Goal: Information Seeking & Learning: Check status

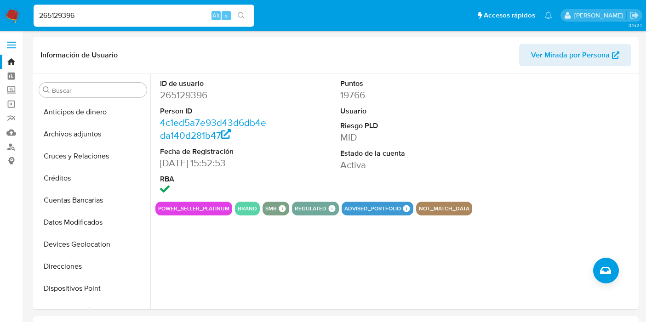
select select "10"
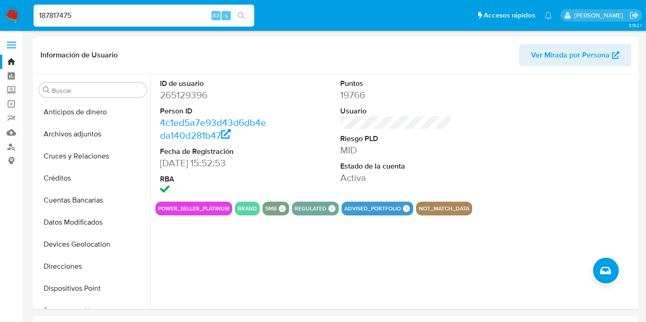
scroll to position [81, 0]
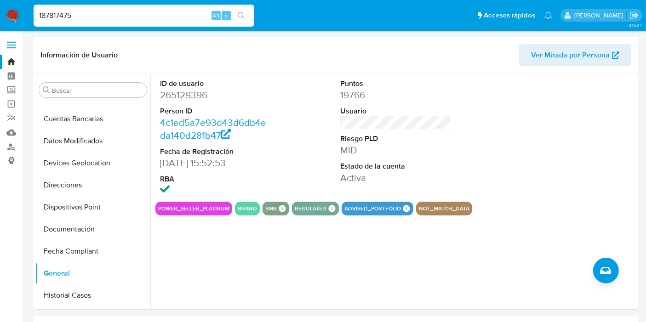
type input "187817475"
click at [18, 14] on img at bounding box center [13, 16] width 16 height 16
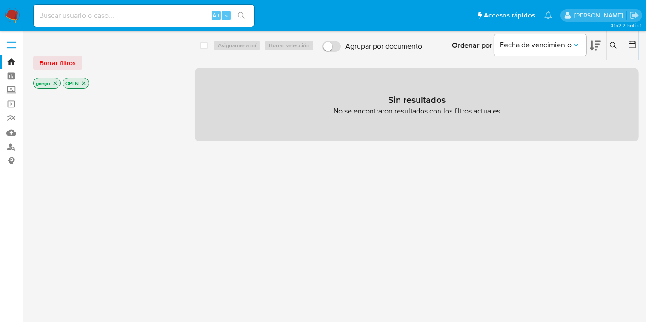
click at [105, 17] on input at bounding box center [144, 16] width 221 height 12
paste input "187817475"
type input "187817475"
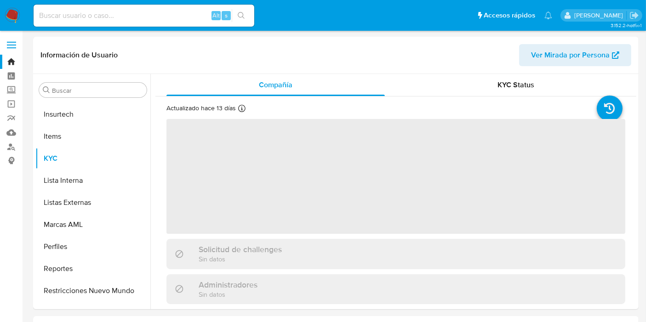
scroll to position [388, 0]
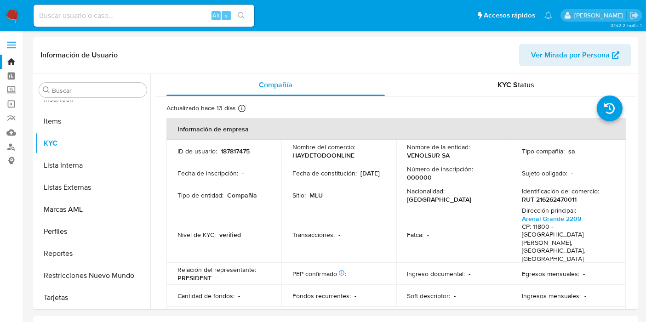
select select "10"
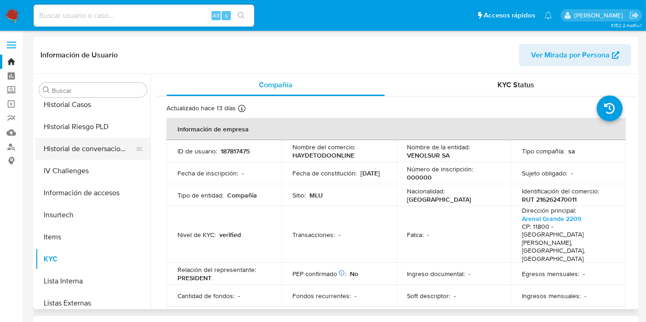
scroll to position [235, 0]
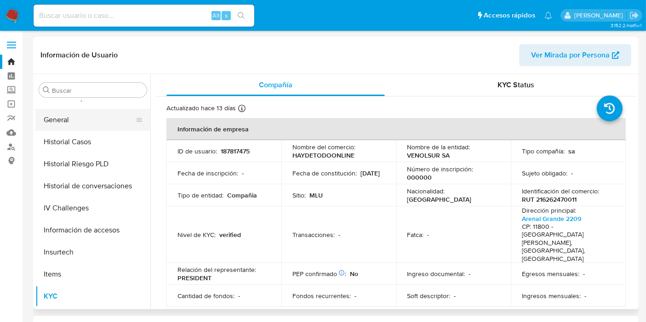
click at [72, 119] on button "General" at bounding box center [89, 120] width 108 height 22
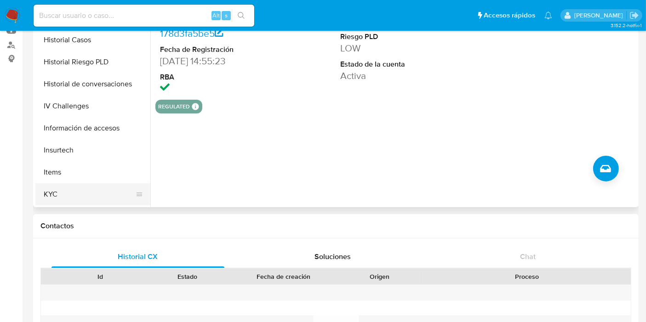
click at [90, 187] on button "KYC" at bounding box center [89, 194] width 108 height 22
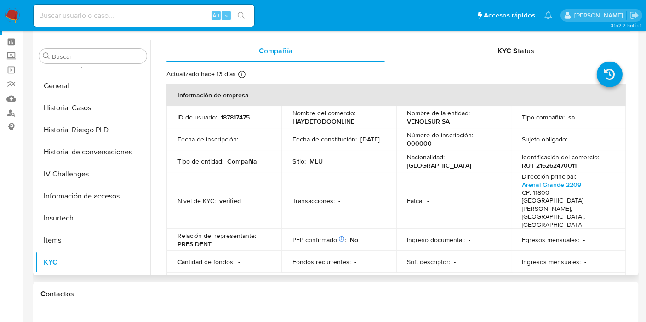
scroll to position [0, 0]
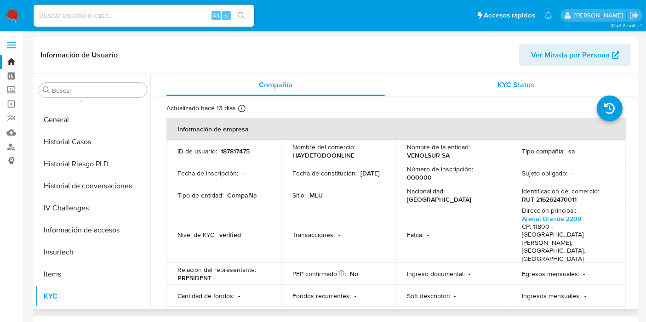
click at [510, 75] on div "KYC Status" at bounding box center [516, 85] width 218 height 22
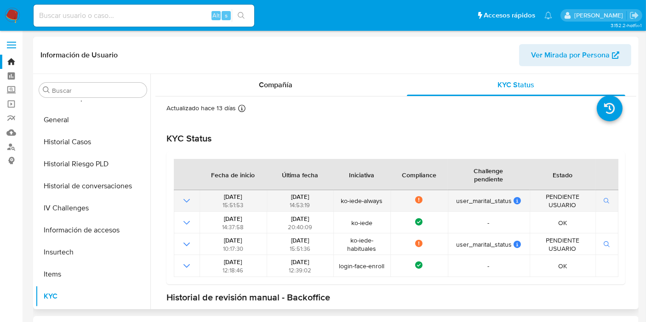
click at [604, 201] on icon "button" at bounding box center [607, 201] width 6 height 6
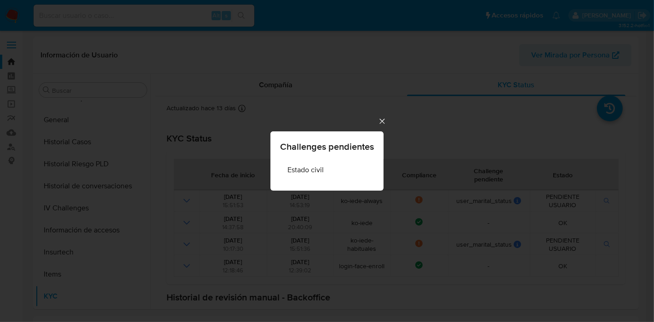
click at [376, 120] on div "Challenges pendientes Estado civil" at bounding box center [327, 161] width 654 height 322
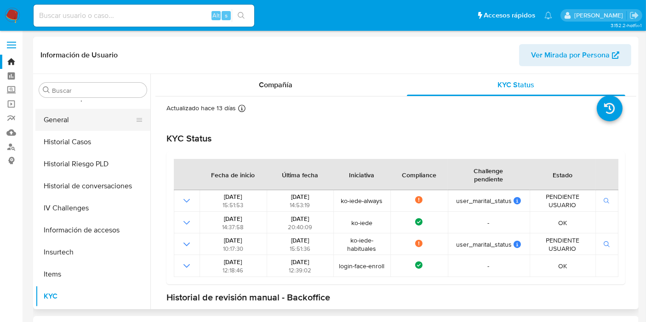
click at [70, 115] on button "General" at bounding box center [89, 120] width 108 height 22
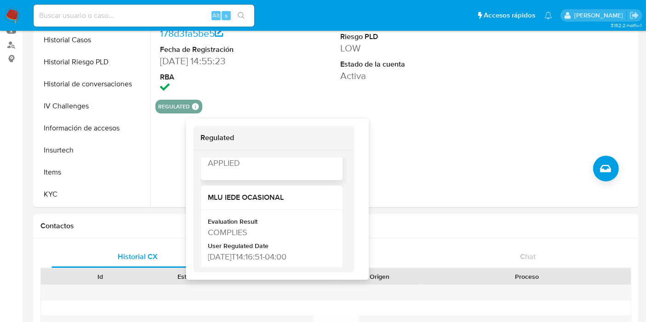
scroll to position [306, 0]
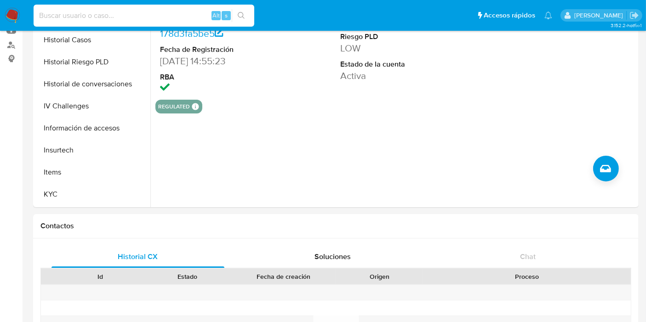
click at [192, 11] on input at bounding box center [144, 16] width 221 height 12
paste input "192984556"
type input "192984556"
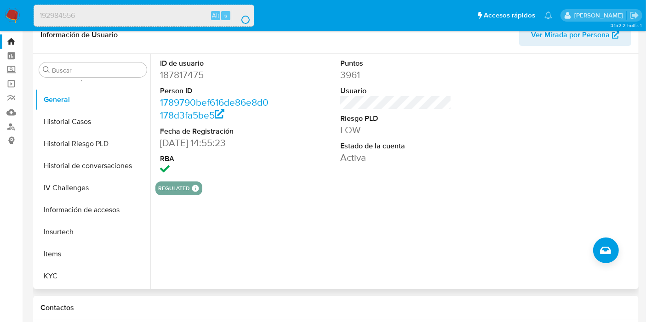
scroll to position [0, 0]
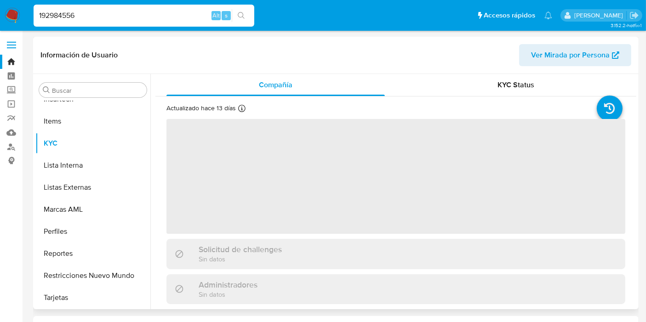
scroll to position [235, 0]
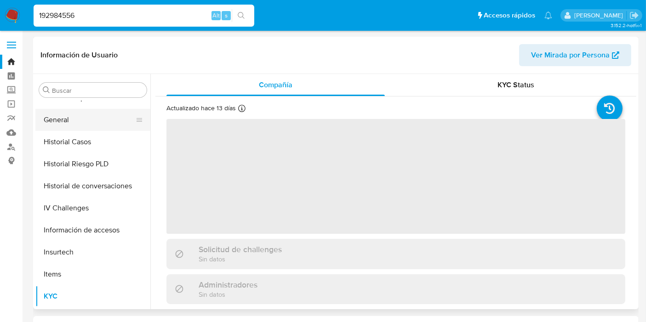
click at [67, 112] on button "General" at bounding box center [89, 120] width 108 height 22
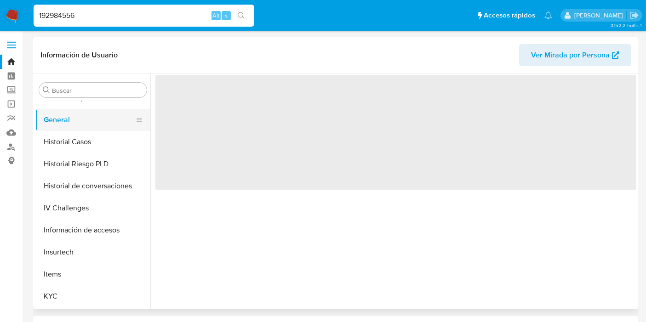
select select "10"
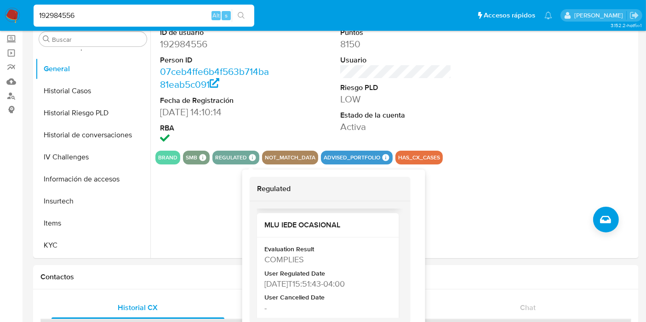
scroll to position [353, 0]
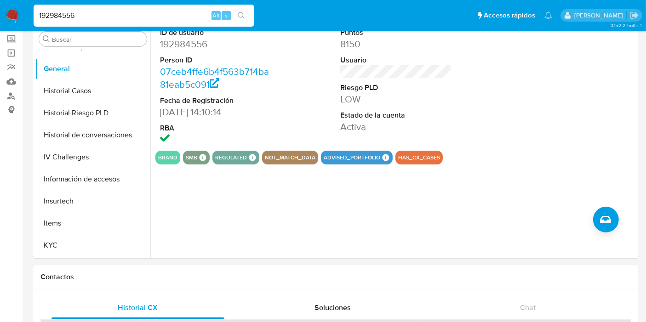
click at [64, 15] on input "192984556" at bounding box center [144, 16] width 221 height 12
paste input "322180310"
type input "322180310"
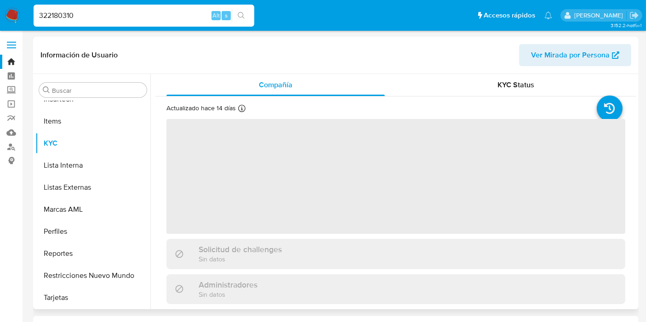
scroll to position [235, 0]
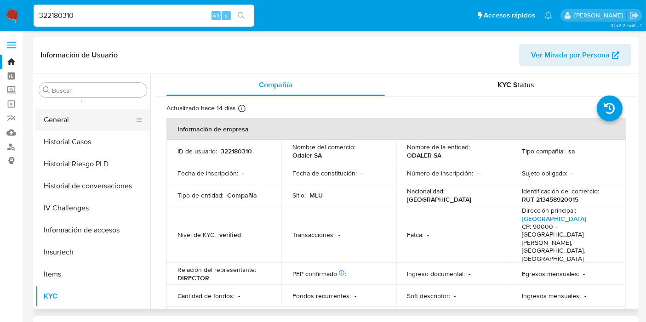
click at [102, 126] on button "General" at bounding box center [89, 120] width 108 height 22
select select "10"
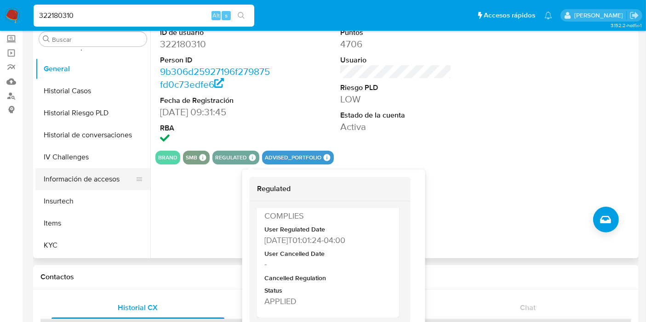
scroll to position [353, 0]
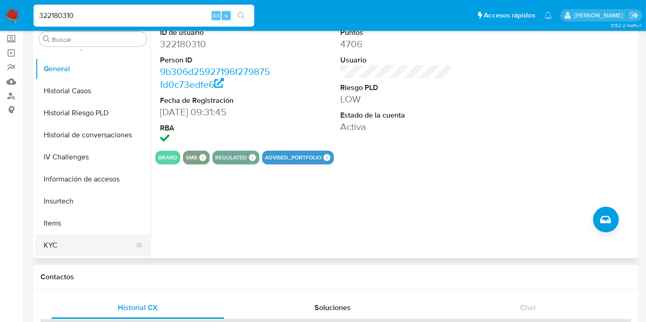
click at [71, 245] on button "KYC" at bounding box center [89, 246] width 108 height 22
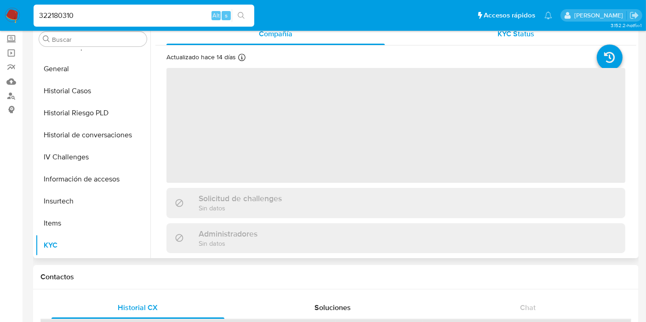
click at [506, 39] on span "KYC Status" at bounding box center [516, 34] width 37 height 11
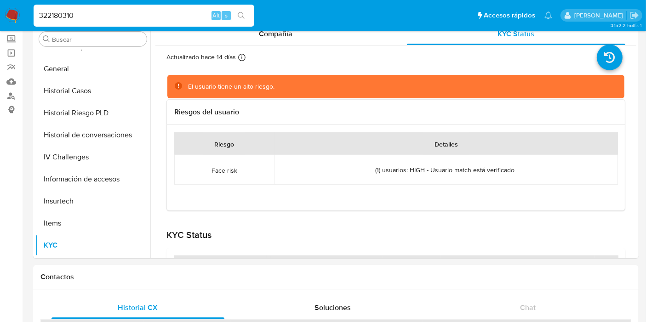
click at [73, 17] on input "322180310" at bounding box center [144, 16] width 221 height 12
paste input "81670356"
type input "81670356"
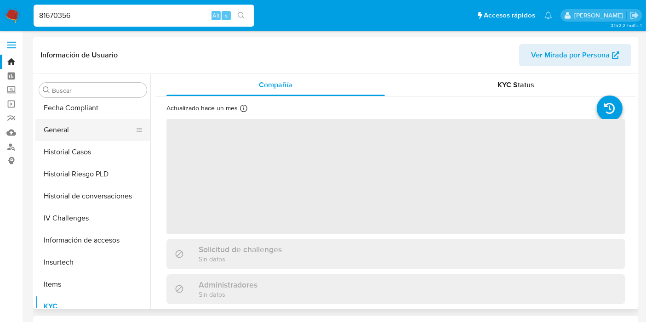
scroll to position [184, 0]
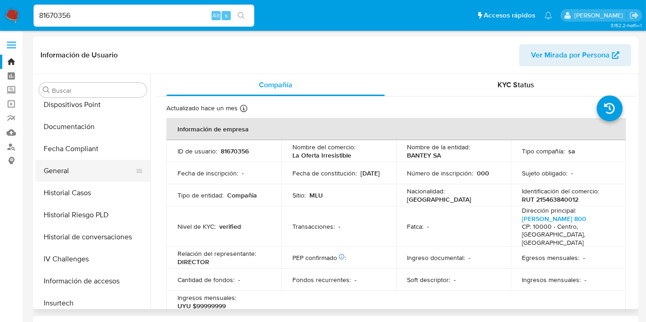
click at [83, 181] on button "General" at bounding box center [89, 171] width 108 height 22
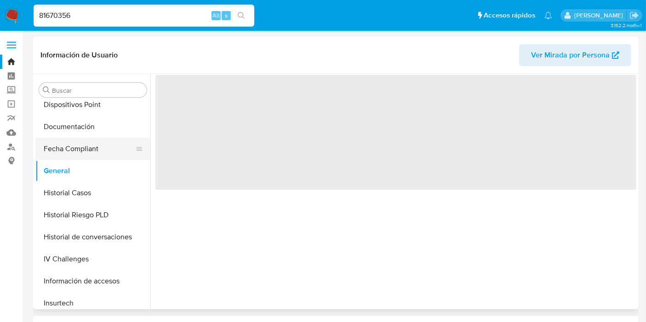
select select "10"
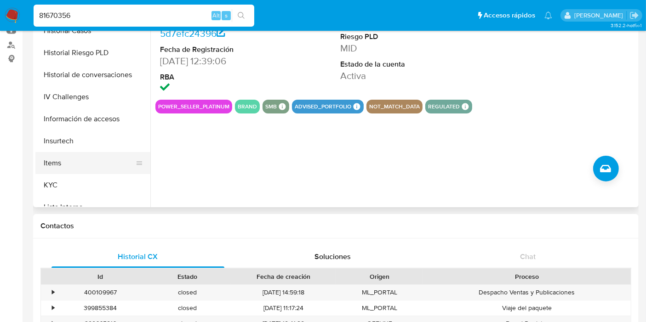
scroll to position [286, 0]
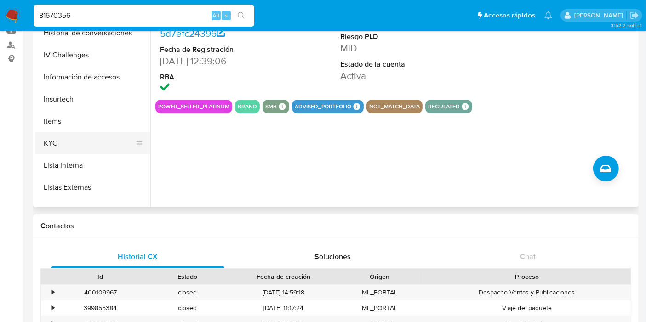
click at [83, 140] on button "KYC" at bounding box center [89, 143] width 108 height 22
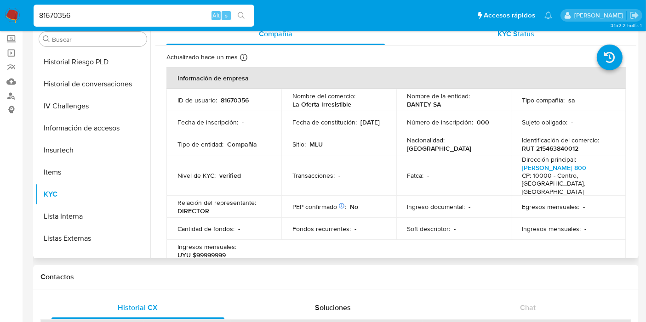
scroll to position [0, 0]
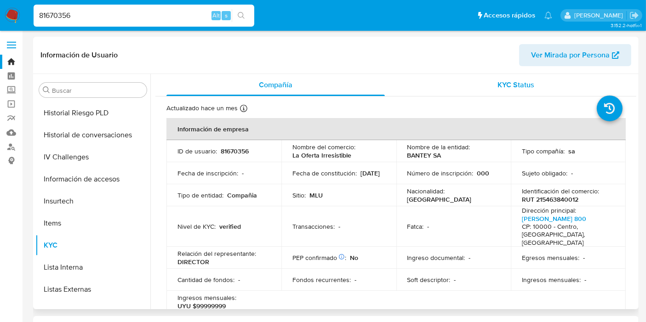
click at [495, 92] on div "KYC Status" at bounding box center [516, 85] width 218 height 22
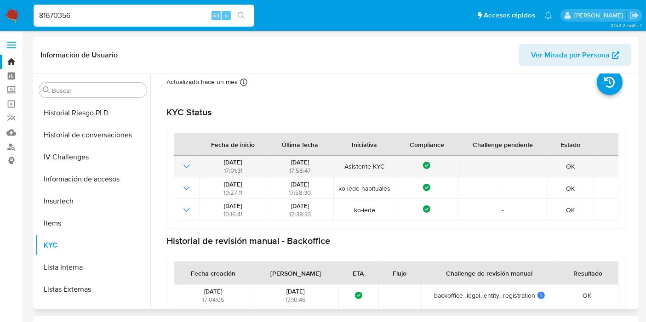
scroll to position [59, 0]
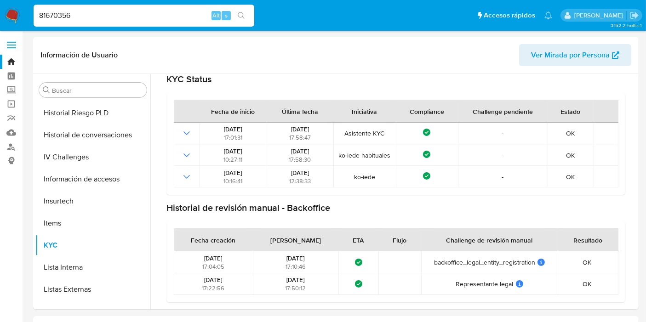
click at [95, 16] on input "81670356" at bounding box center [144, 16] width 221 height 12
paste input "3798950"
type input "83798950"
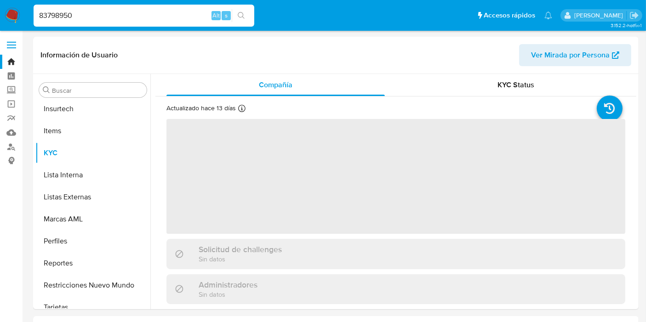
scroll to position [388, 0]
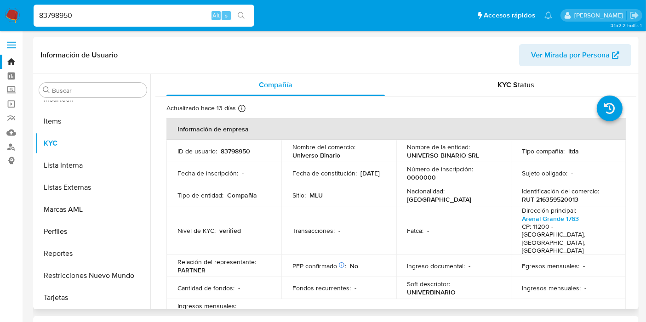
select select "10"
click at [498, 95] on div "KYC Status" at bounding box center [516, 85] width 218 height 22
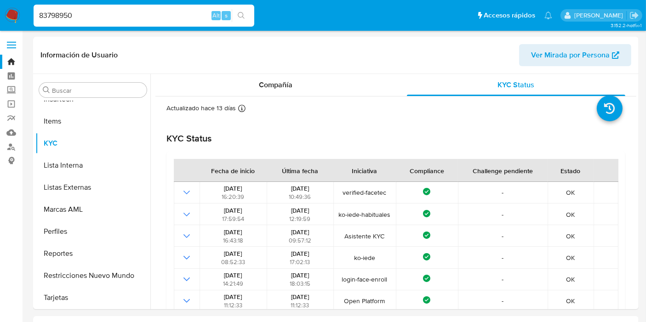
click at [93, 14] on input "83798950" at bounding box center [144, 16] width 221 height 12
paste input "2606310109"
type input "2606310109"
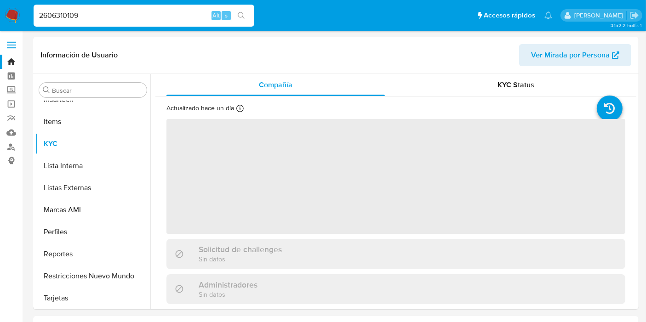
scroll to position [388, 0]
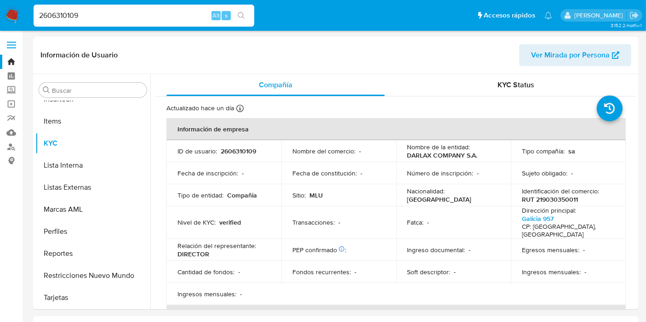
select select "10"
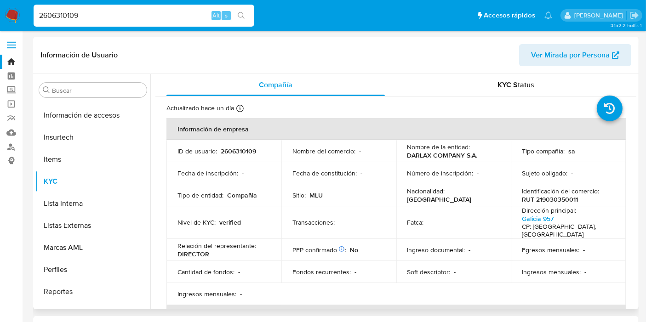
scroll to position [132, 0]
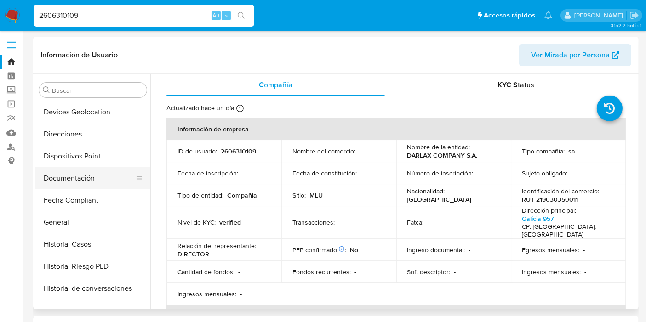
click at [96, 181] on button "Documentación" at bounding box center [89, 178] width 108 height 22
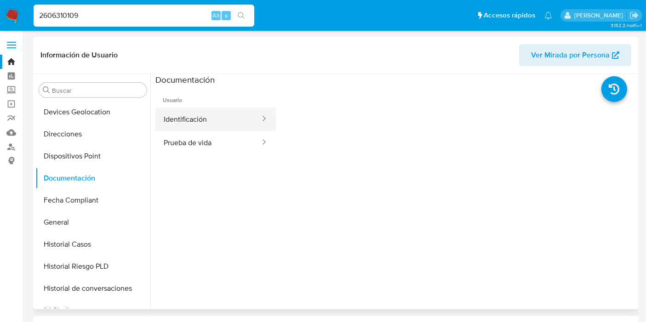
click at [186, 114] on button "Identificación" at bounding box center [208, 119] width 106 height 23
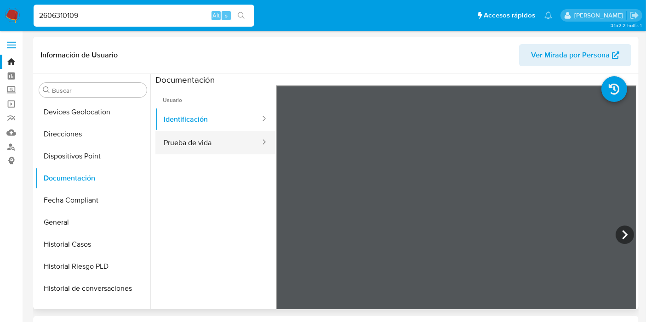
click at [240, 142] on button "Prueba de vida" at bounding box center [208, 142] width 106 height 23
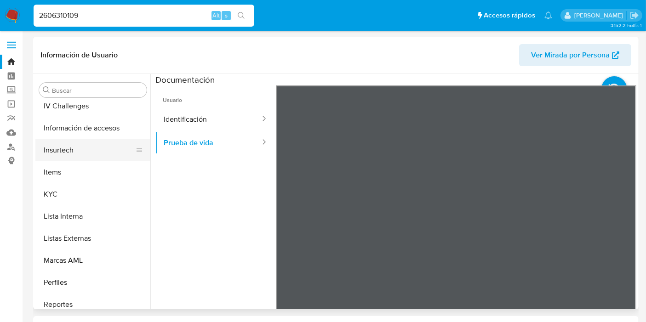
scroll to position [235, 0]
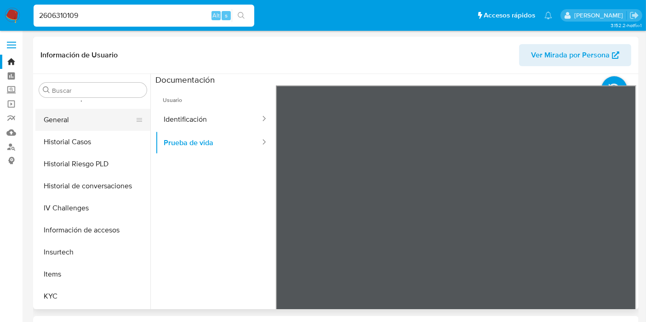
click at [86, 119] on button "General" at bounding box center [89, 120] width 108 height 22
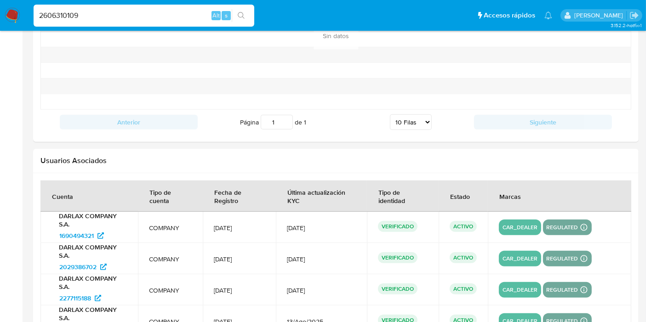
scroll to position [1000, 0]
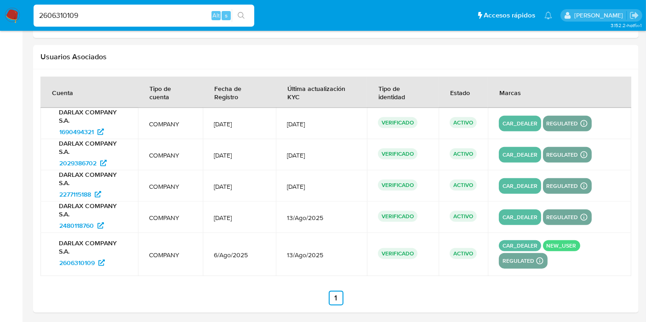
click at [12, 13] on img at bounding box center [13, 16] width 16 height 16
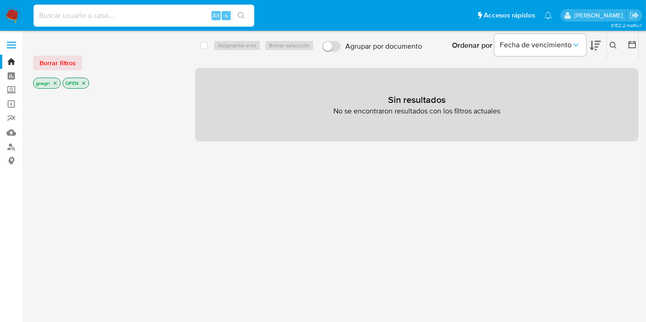
click at [64, 11] on input at bounding box center [144, 16] width 221 height 12
paste input "47063625"
type input "47063625"
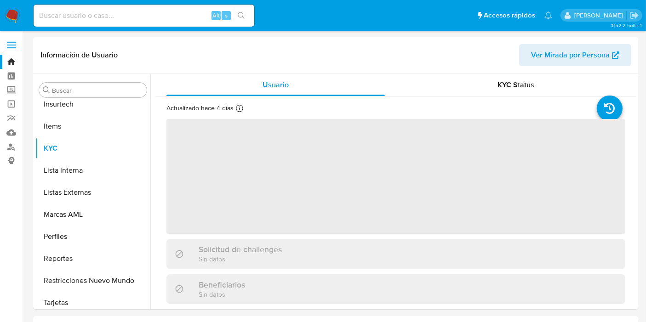
scroll to position [388, 0]
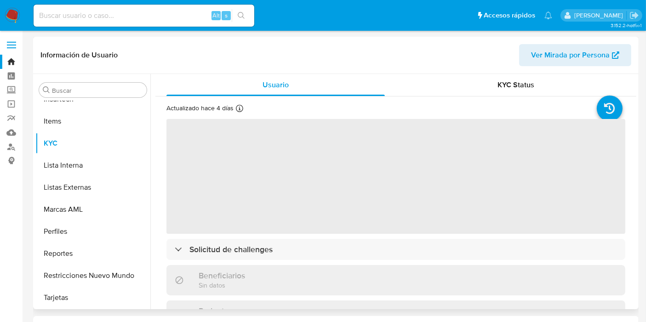
click at [486, 70] on div "Información de Usuario Ver Mirada por Persona" at bounding box center [336, 55] width 606 height 37
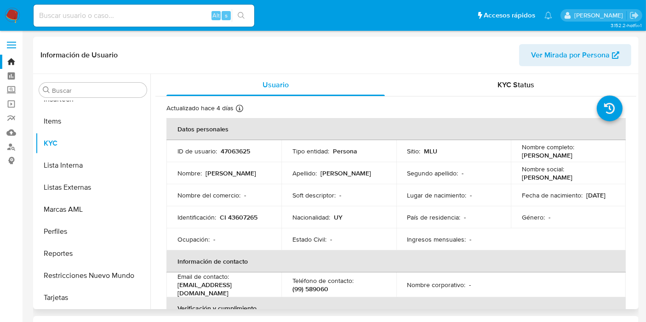
select select "10"
click at [55, 12] on input at bounding box center [144, 16] width 221 height 12
paste input "25284836"
type input "25284836"
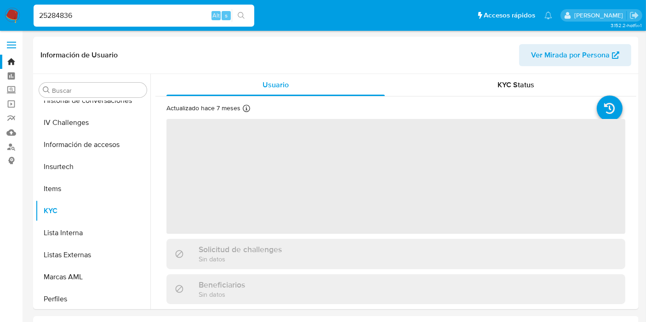
scroll to position [388, 0]
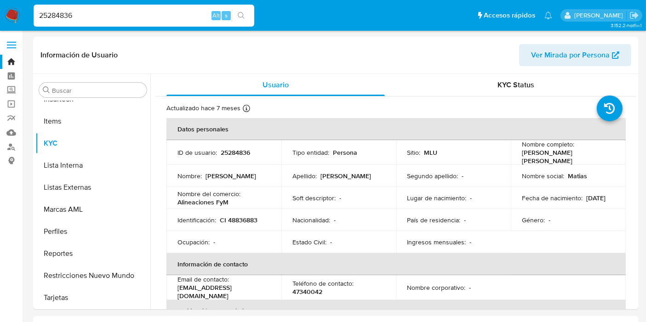
select select "10"
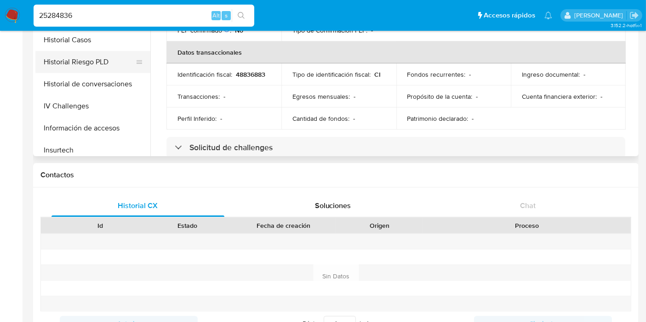
scroll to position [132, 0]
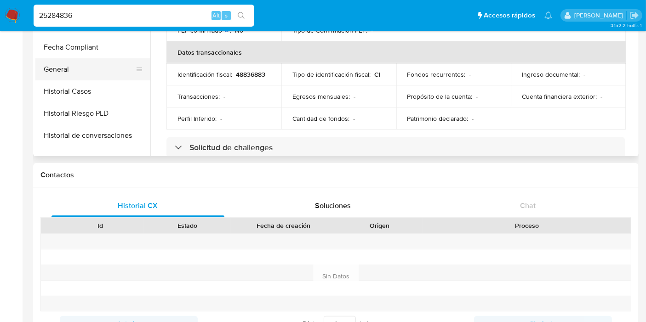
click at [83, 65] on button "General" at bounding box center [89, 69] width 108 height 22
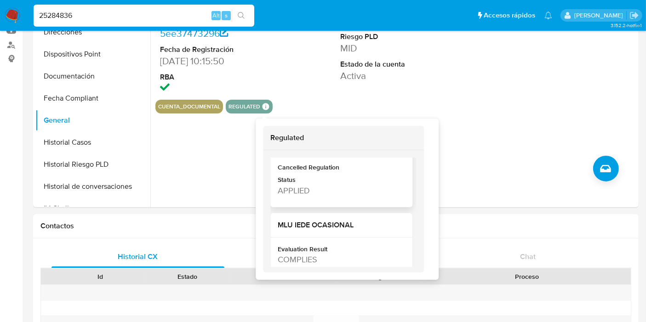
scroll to position [199, 0]
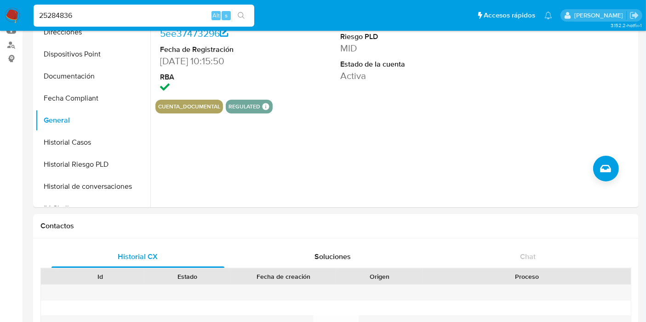
click at [61, 18] on input "25284836" at bounding box center [144, 16] width 221 height 12
paste input "179473731"
type input "179473731"
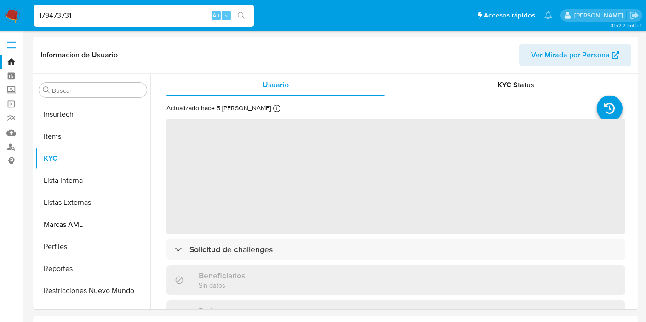
scroll to position [388, 0]
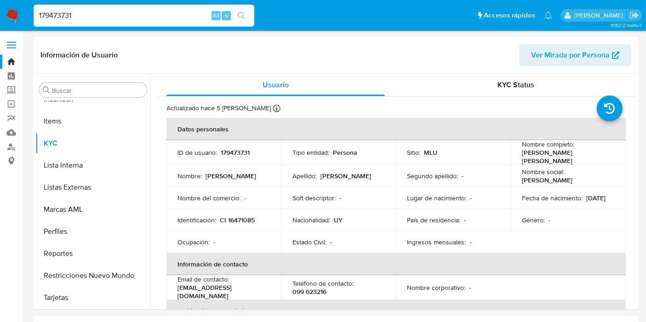
select select "10"
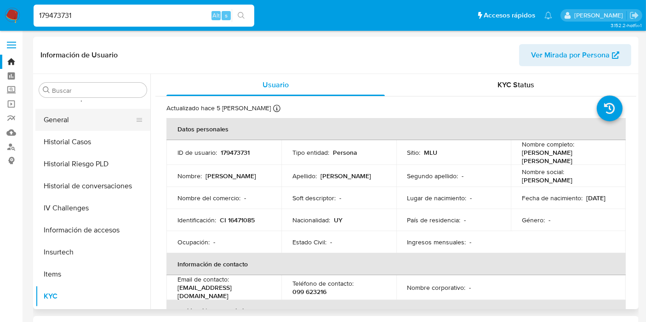
click at [101, 121] on button "General" at bounding box center [89, 120] width 108 height 22
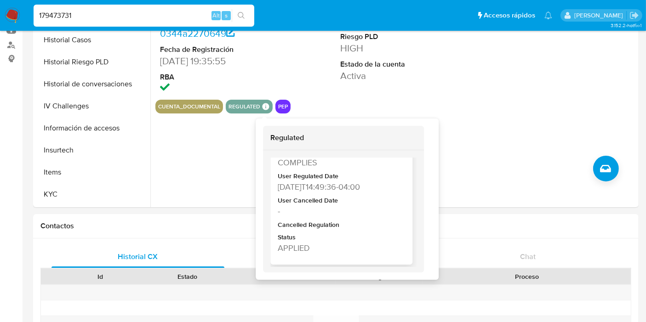
scroll to position [0, 0]
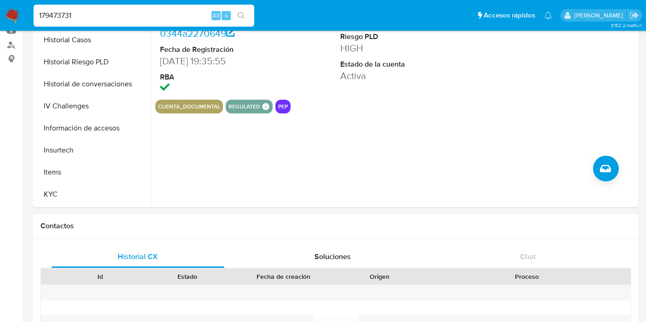
click at [59, 12] on input "179473731" at bounding box center [144, 16] width 221 height 12
paste input "25051813"
type input "25051813"
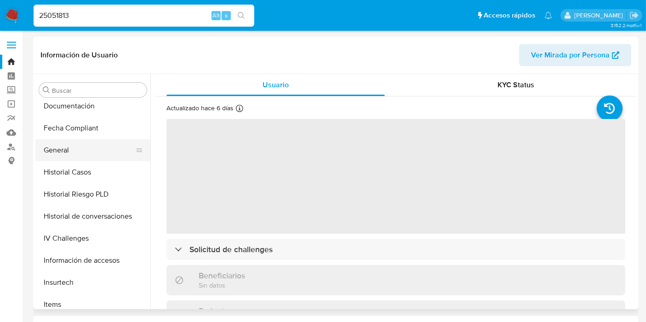
scroll to position [184, 0]
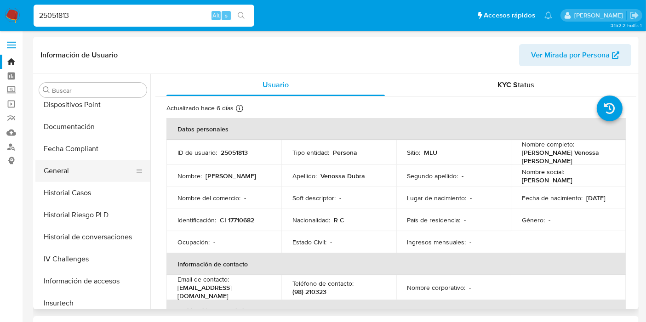
click at [105, 163] on button "General" at bounding box center [89, 171] width 108 height 22
select select "10"
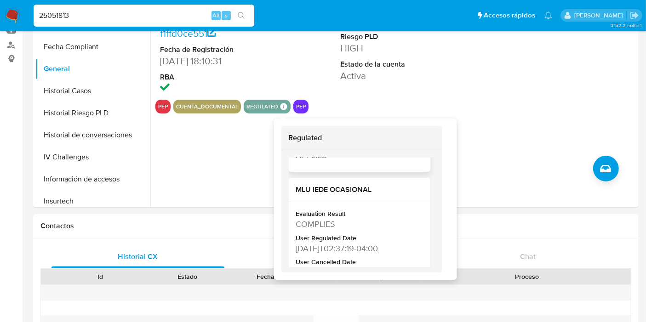
scroll to position [153, 0]
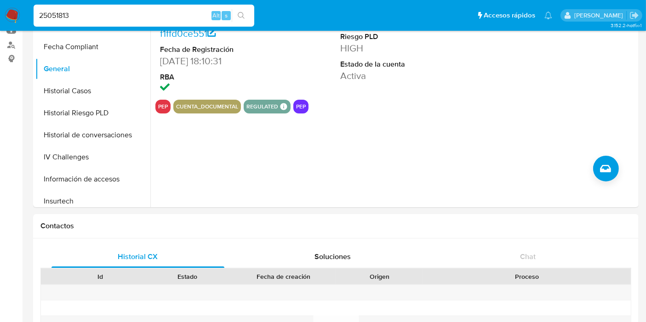
click at [71, 15] on input "25051813" at bounding box center [144, 16] width 221 height 12
paste input "93519788"
type input "93519788"
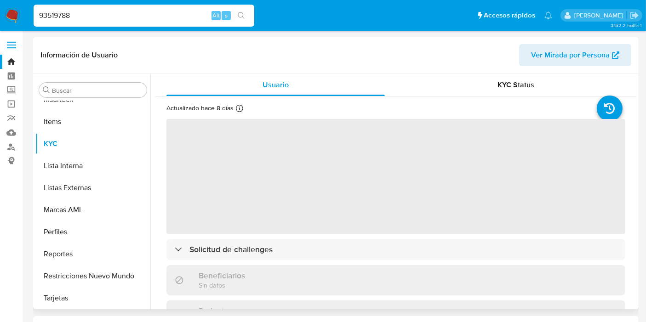
scroll to position [388, 0]
click at [480, 90] on div "KYC Status" at bounding box center [516, 85] width 218 height 22
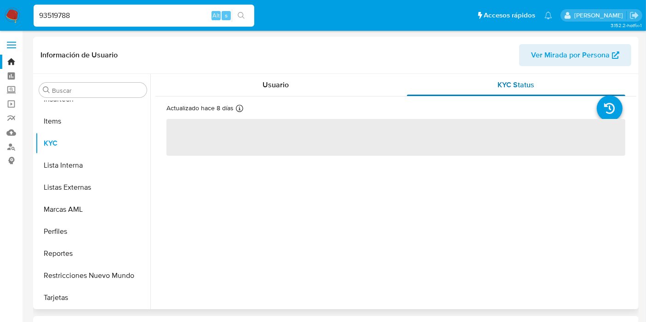
select select "10"
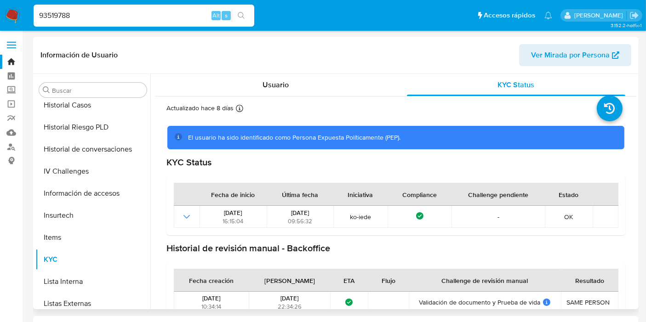
scroll to position [132, 0]
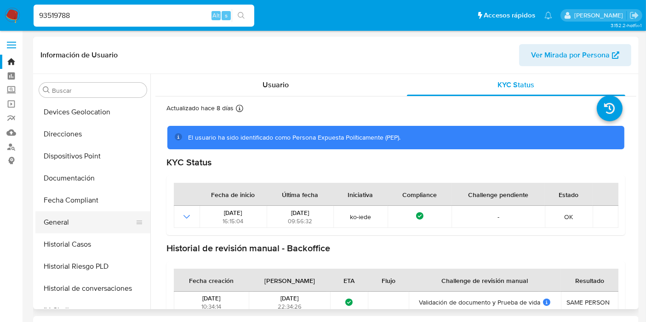
click at [81, 218] on button "General" at bounding box center [89, 223] width 108 height 22
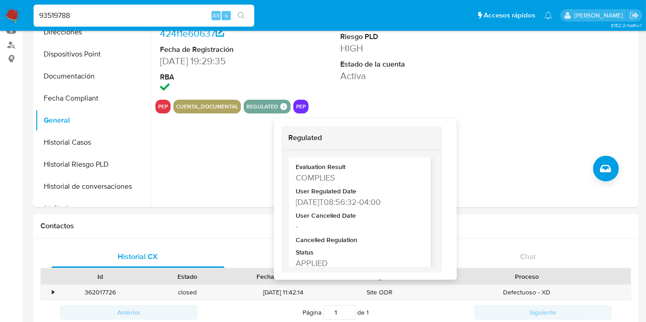
scroll to position [45, 0]
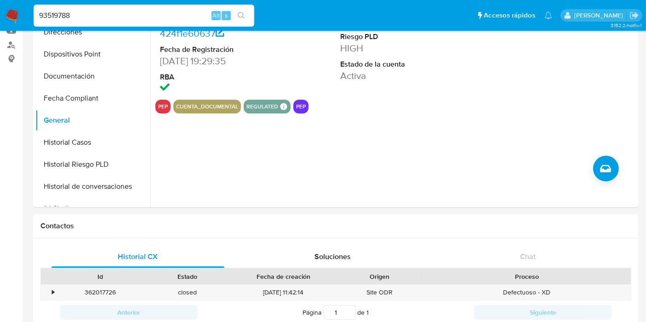
click at [70, 15] on input "93519788" at bounding box center [144, 16] width 221 height 12
paste input "152219582"
type input "152219582"
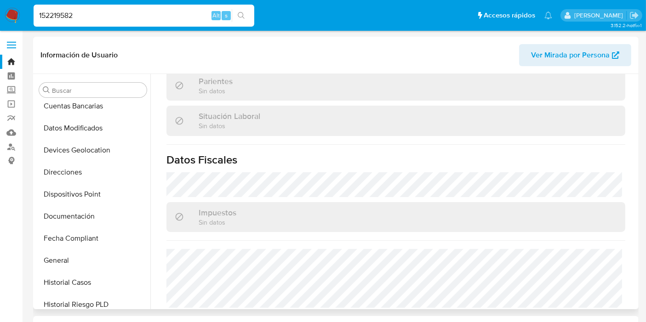
scroll to position [81, 0]
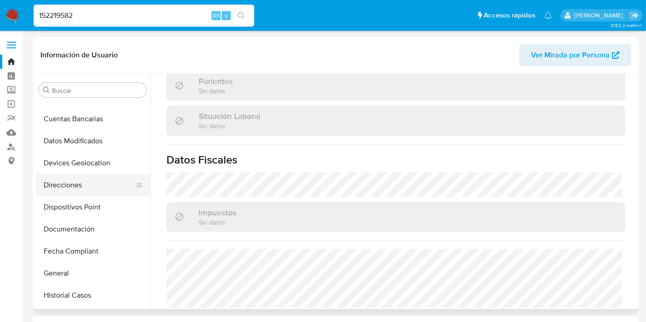
select select "10"
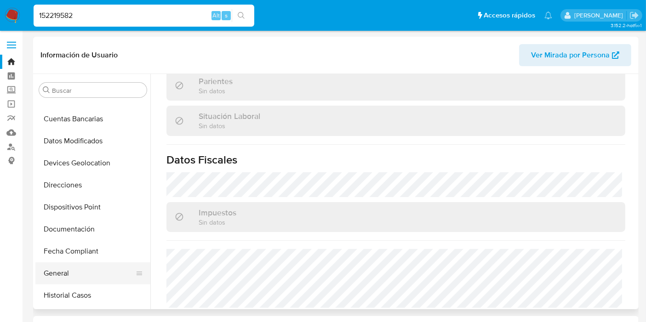
click at [72, 278] on button "General" at bounding box center [89, 274] width 108 height 22
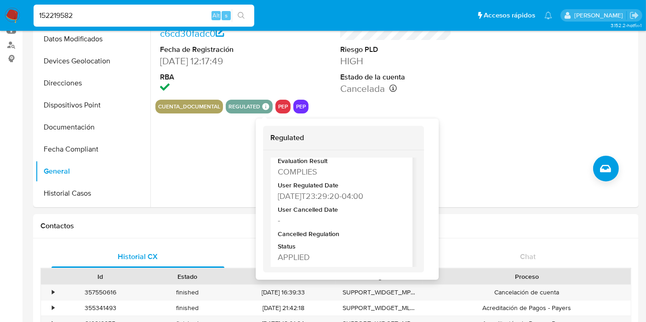
scroll to position [45, 0]
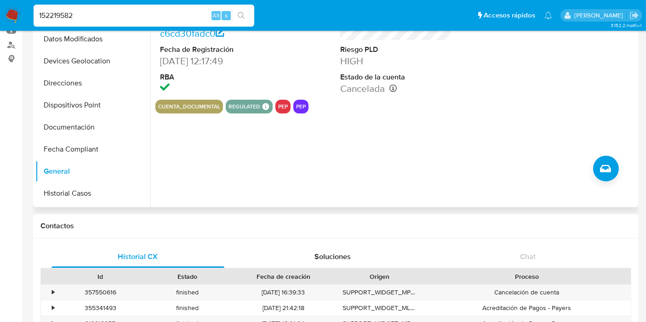
drag, startPoint x: 344, startPoint y: 242, endPoint x: 314, endPoint y: 188, distance: 62.3
click at [68, 12] on input "152219582" at bounding box center [144, 16] width 221 height 12
paste input "101286709"
type input "1101286709"
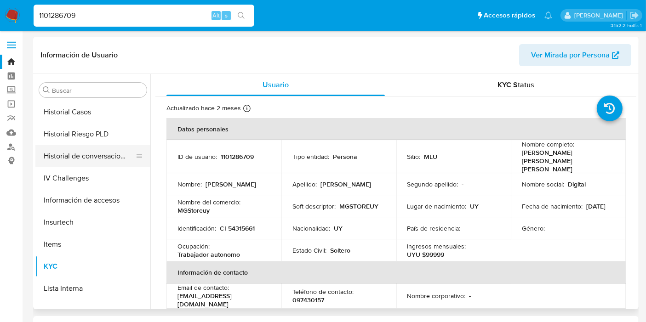
scroll to position [235, 0]
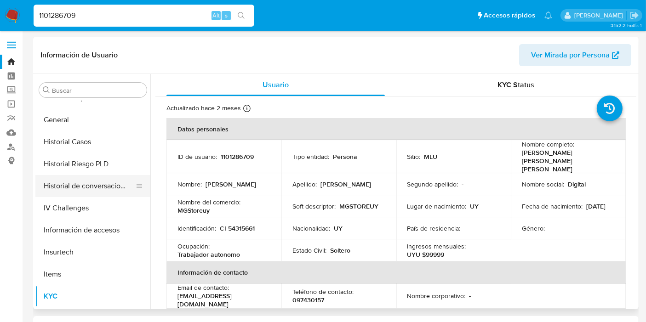
select select "10"
click at [84, 132] on button "Historial Casos" at bounding box center [89, 142] width 108 height 22
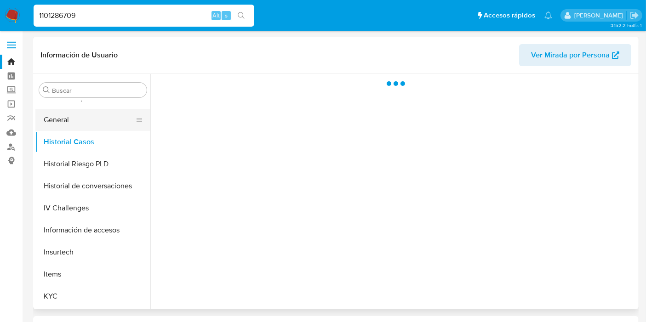
click at [86, 121] on button "General" at bounding box center [89, 120] width 108 height 22
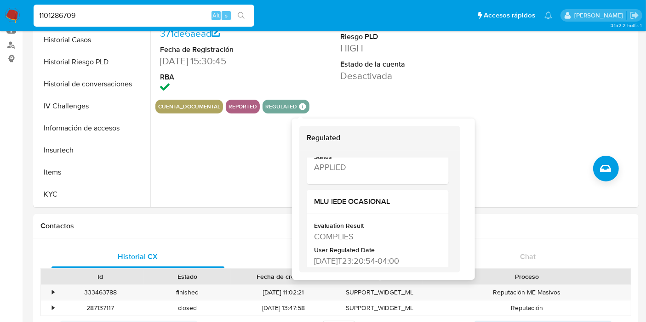
scroll to position [353, 0]
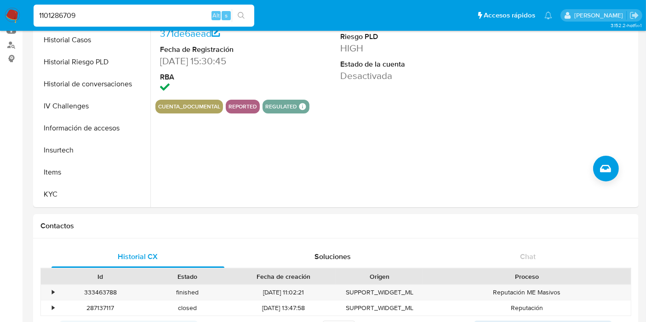
click at [88, 18] on input "1101286709" at bounding box center [144, 16] width 221 height 12
paste input "443224173"
type input "443224173"
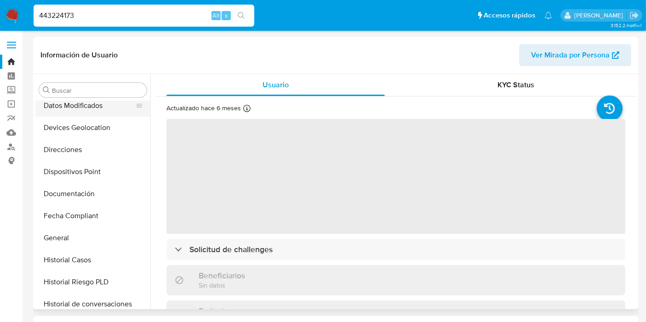
scroll to position [39, 0]
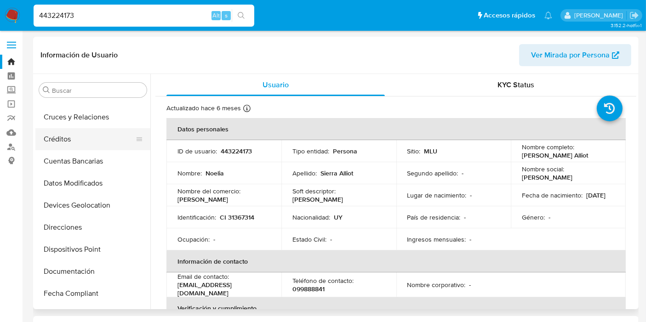
click at [69, 129] on button "Créditos" at bounding box center [89, 139] width 108 height 22
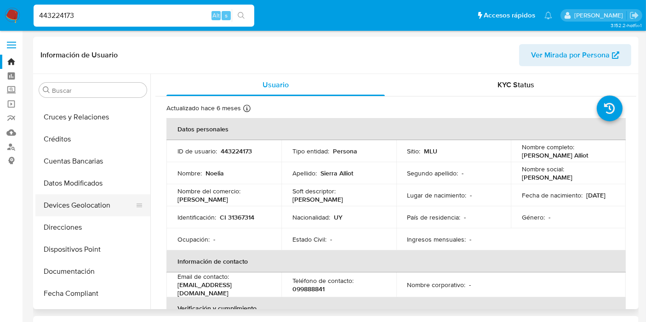
select select "10"
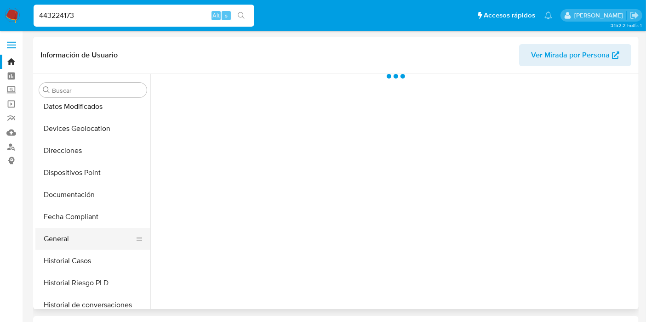
scroll to position [153, 0]
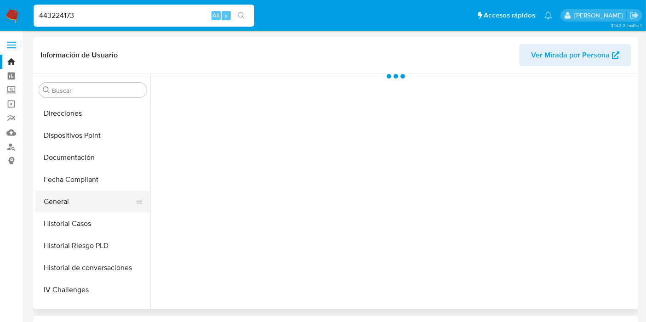
click at [82, 204] on button "General" at bounding box center [89, 202] width 108 height 22
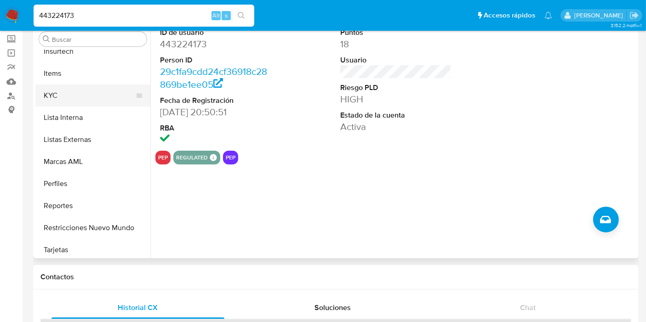
scroll to position [388, 0]
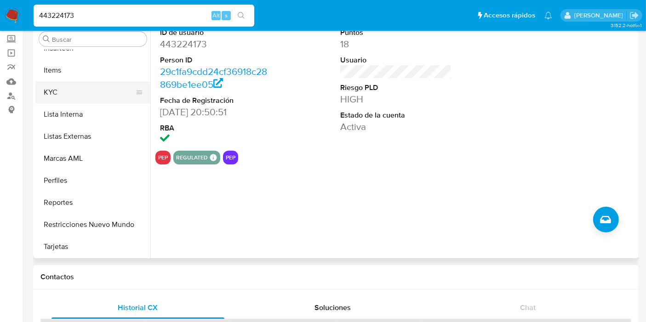
click at [72, 91] on button "KYC" at bounding box center [89, 92] width 108 height 22
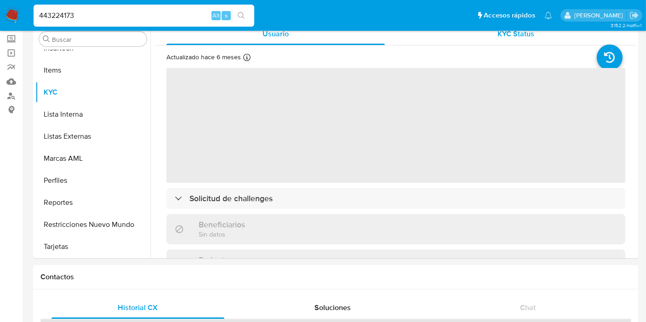
click at [499, 43] on div "KYC Status" at bounding box center [516, 34] width 218 height 22
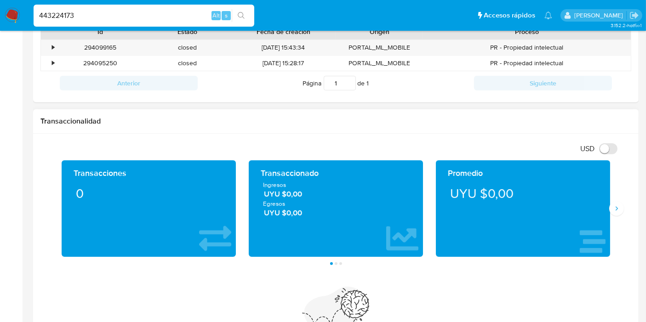
scroll to position [859, 0]
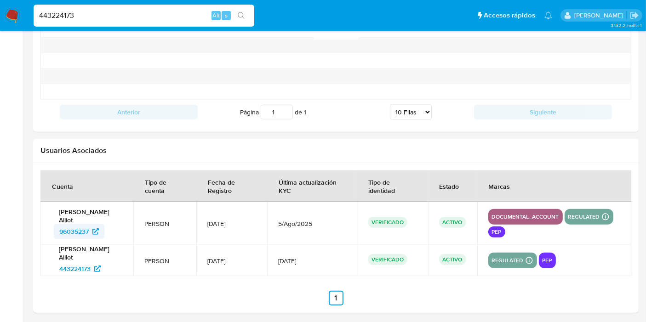
click at [85, 229] on span "96035237" at bounding box center [73, 231] width 29 height 15
click at [78, 12] on input "443224173" at bounding box center [144, 16] width 221 height 12
click at [79, 5] on div "443224173 Alt s" at bounding box center [144, 16] width 221 height 22
click at [84, 10] on input "443224173" at bounding box center [144, 16] width 221 height 12
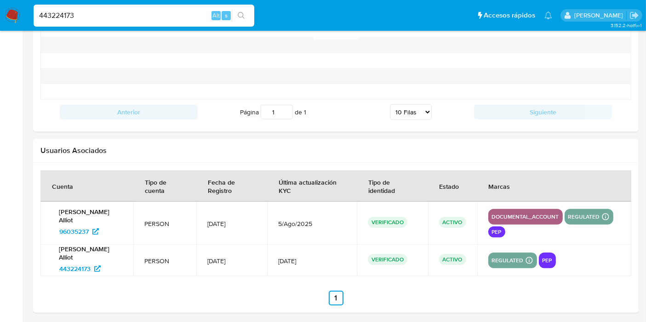
paste input "1110056195"
type input "1110056195"
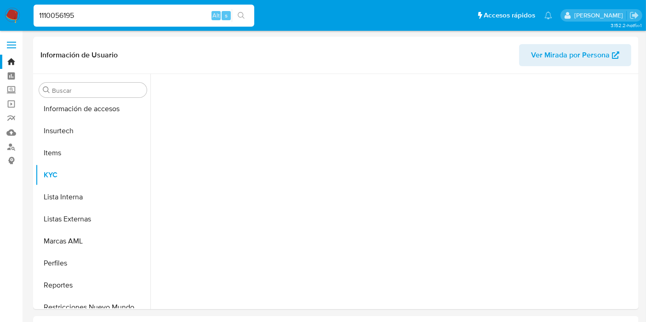
scroll to position [388, 0]
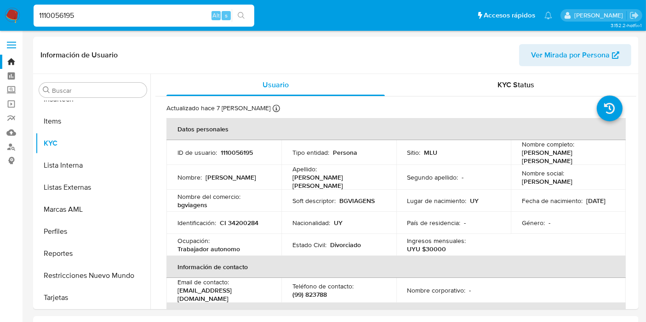
select select "10"
click at [525, 84] on span "KYC Status" at bounding box center [516, 85] width 37 height 11
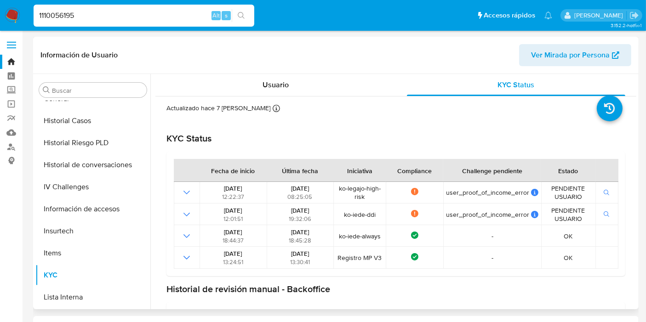
scroll to position [132, 0]
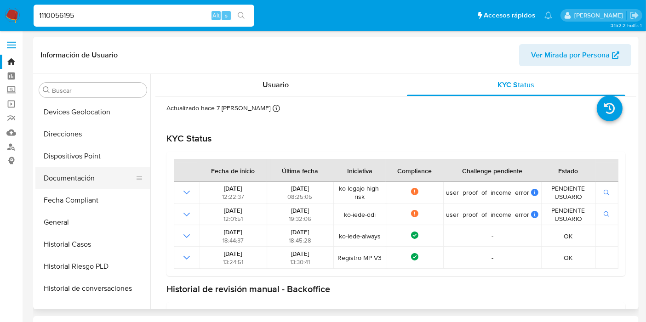
click at [90, 183] on button "Documentación" at bounding box center [89, 178] width 108 height 22
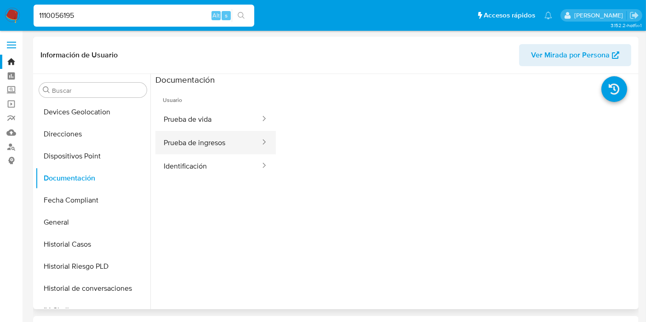
click at [239, 140] on button "Prueba de ingresos" at bounding box center [208, 142] width 106 height 23
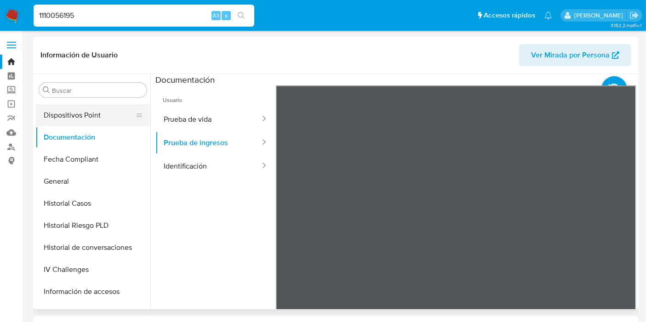
scroll to position [337, 0]
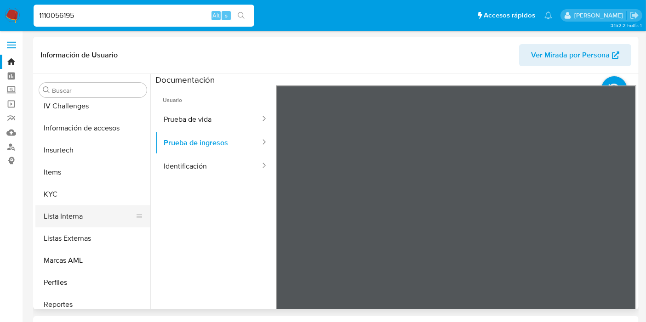
click at [107, 207] on button "Lista Interna" at bounding box center [89, 217] width 108 height 22
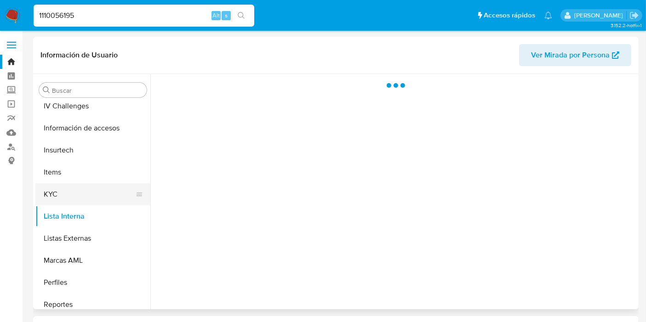
click at [104, 198] on button "KYC" at bounding box center [89, 194] width 108 height 22
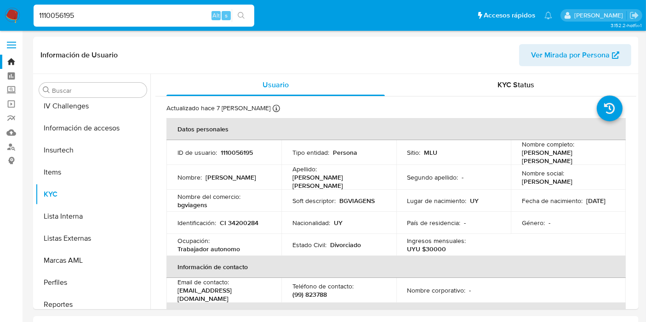
click at [63, 8] on div "1110056195 Alt s" at bounding box center [144, 16] width 221 height 22
click at [62, 18] on input "1110056195" at bounding box center [144, 16] width 221 height 12
click at [81, 19] on input "1110056195" at bounding box center [144, 16] width 221 height 12
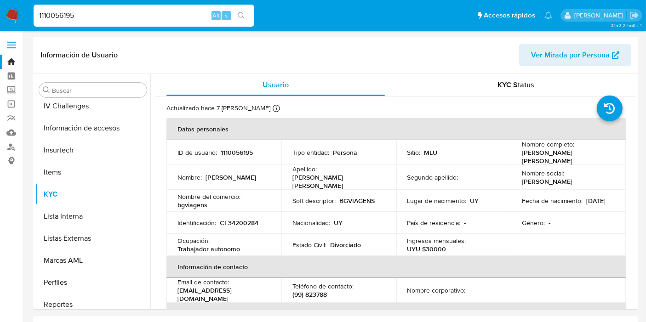
click at [79, 20] on input "1110056195" at bounding box center [144, 16] width 221 height 12
paste input "549853526"
type input "1549853526"
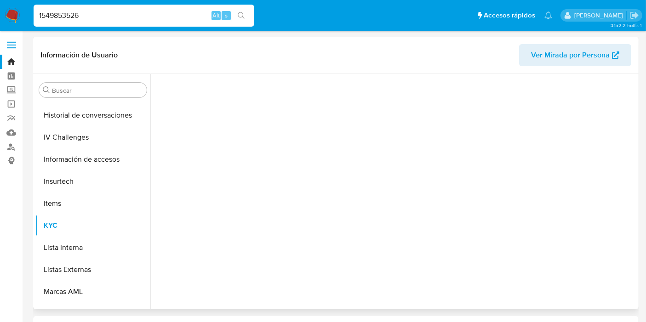
scroll to position [388, 0]
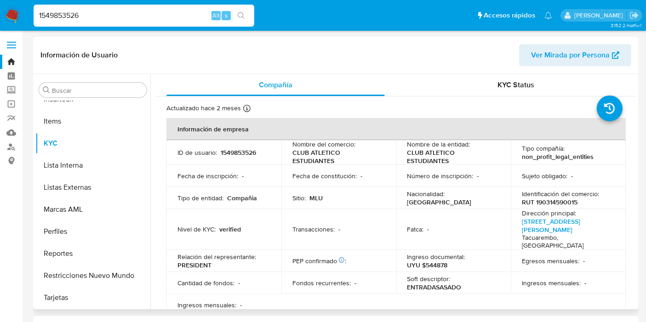
select select "10"
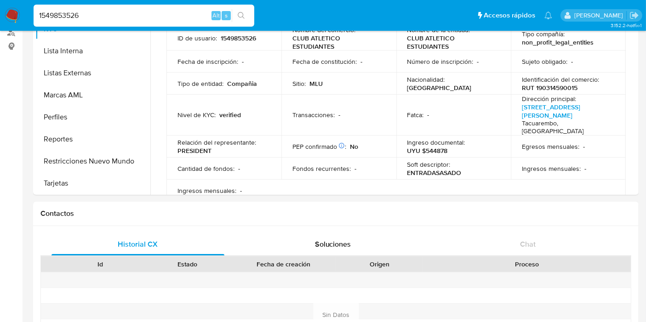
scroll to position [0, 0]
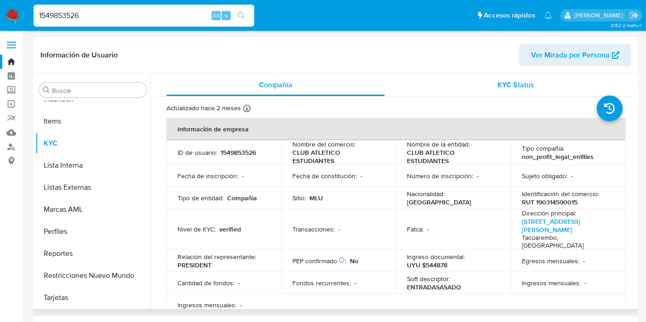
click at [517, 88] on span "KYC Status" at bounding box center [516, 85] width 37 height 11
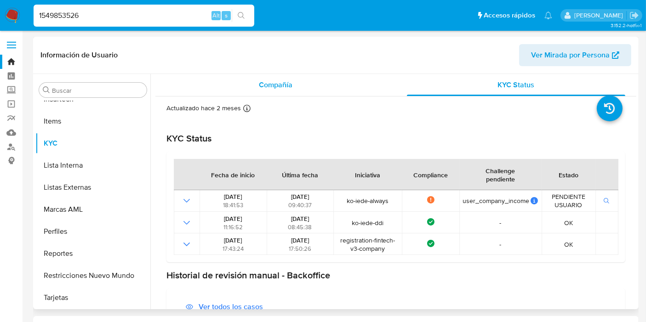
click at [275, 91] on div "Compañía" at bounding box center [275, 85] width 218 height 22
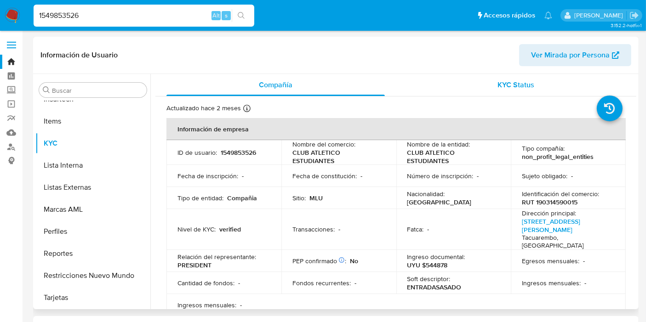
click at [512, 83] on span "KYC Status" at bounding box center [516, 85] width 37 height 11
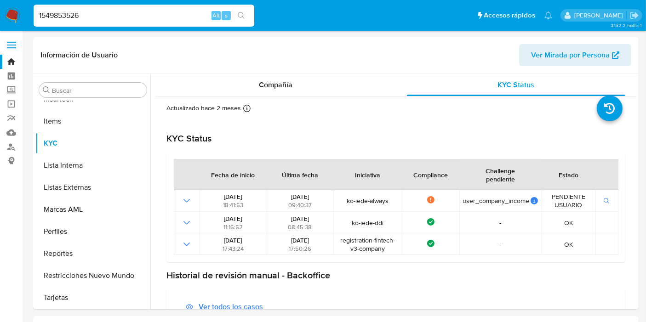
click at [81, 12] on input "1549853526" at bounding box center [144, 16] width 221 height 12
paste input "264813185"
type input "264813185"
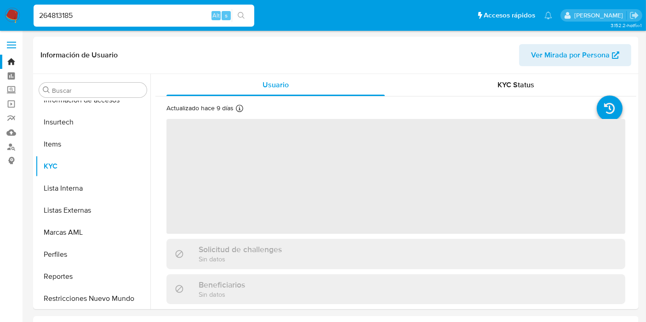
scroll to position [388, 0]
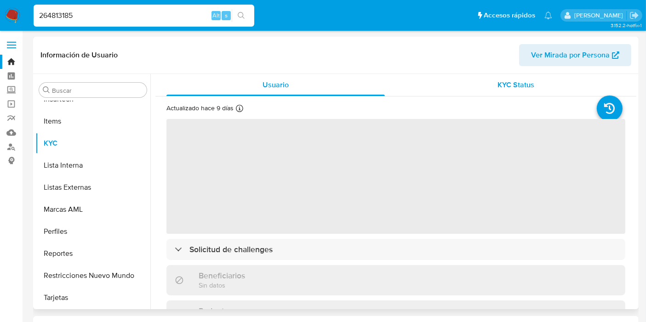
click at [533, 76] on div "KYC Status" at bounding box center [516, 85] width 218 height 22
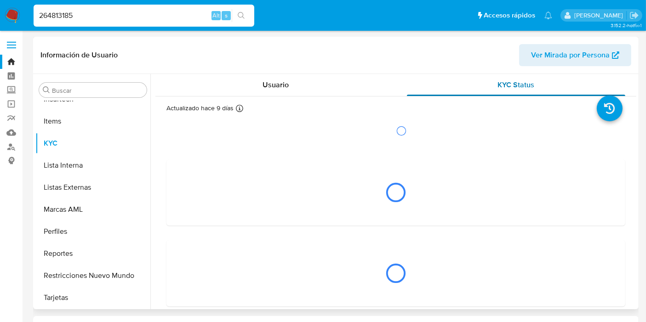
select select "10"
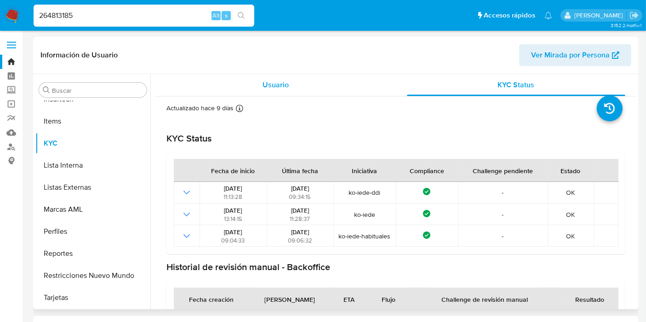
click at [320, 87] on div "Usuario" at bounding box center [275, 85] width 218 height 22
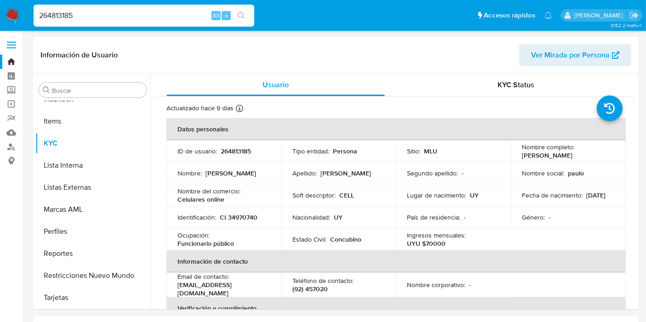
click at [76, 25] on div "264813185 Alt s" at bounding box center [144, 16] width 221 height 22
click at [83, 17] on input "264813185" at bounding box center [144, 16] width 221 height 12
paste input "129677240"
type input "1296772405"
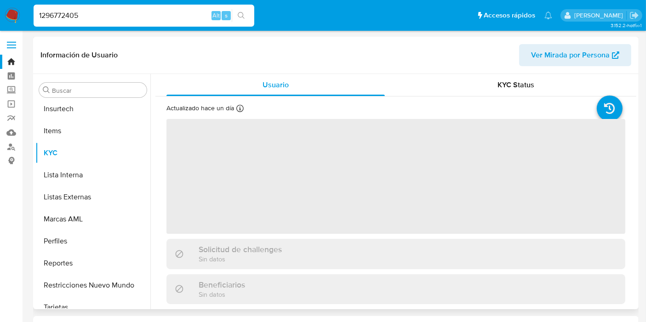
scroll to position [388, 0]
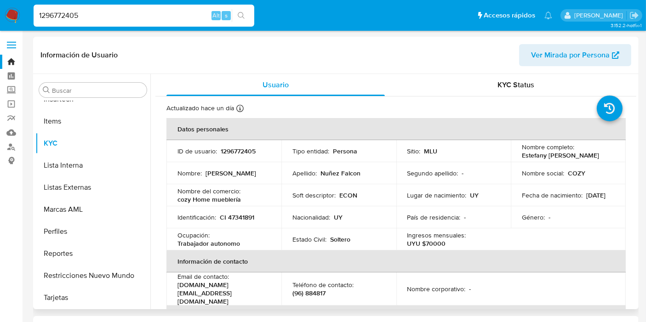
select select "10"
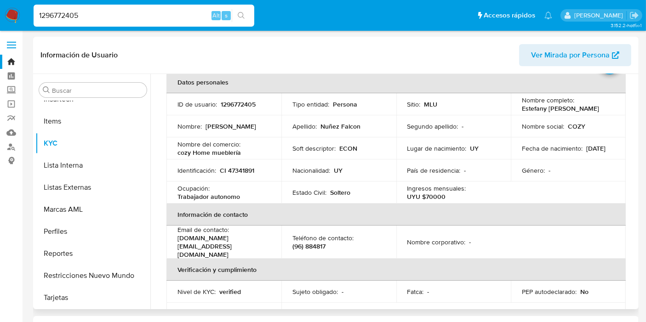
scroll to position [102, 0]
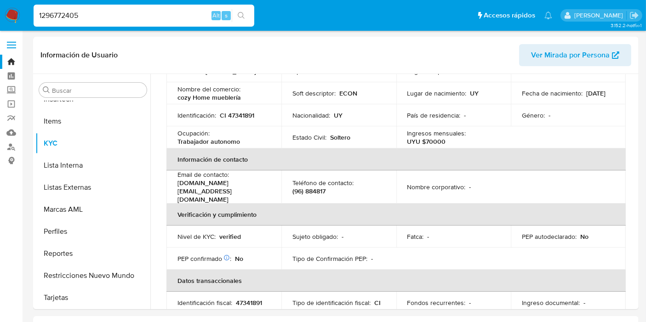
click at [97, 14] on input "1296772405" at bounding box center [144, 16] width 221 height 12
paste input "511807667"
type input "511807667"
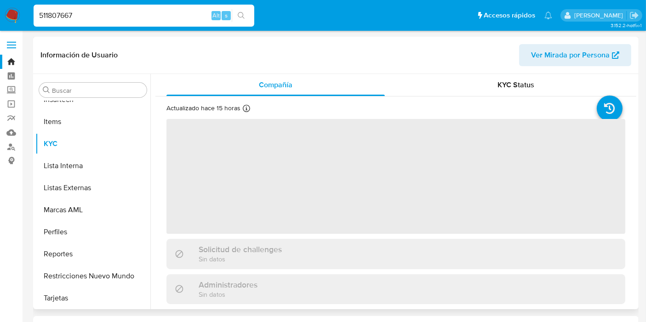
scroll to position [388, 0]
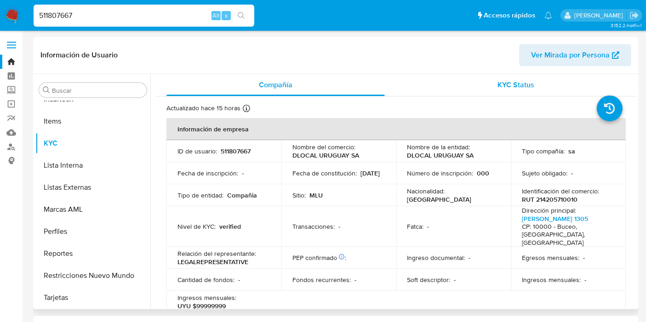
select select "10"
click at [509, 87] on span "KYC Status" at bounding box center [516, 85] width 37 height 11
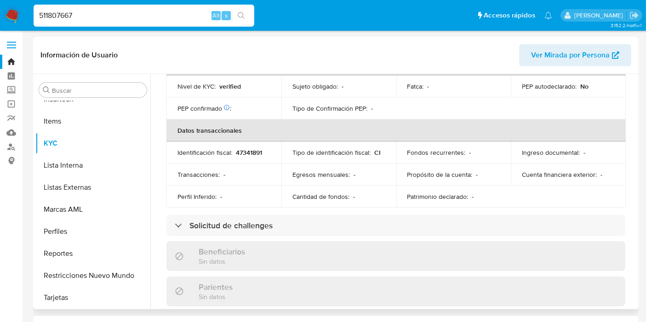
scroll to position [469, 0]
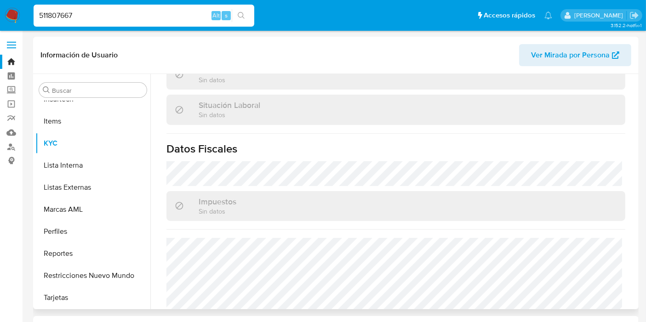
select select "10"
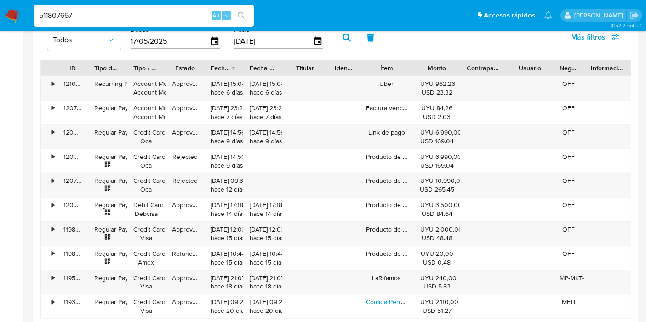
scroll to position [1165, 0]
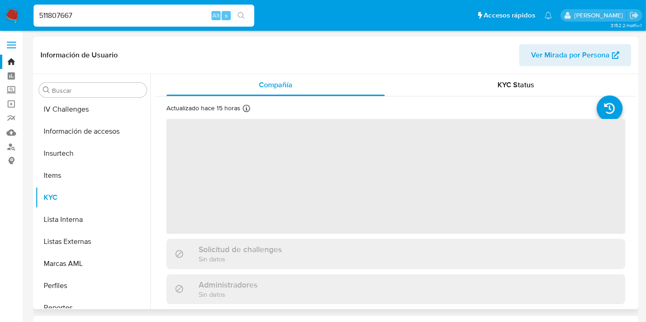
scroll to position [388, 0]
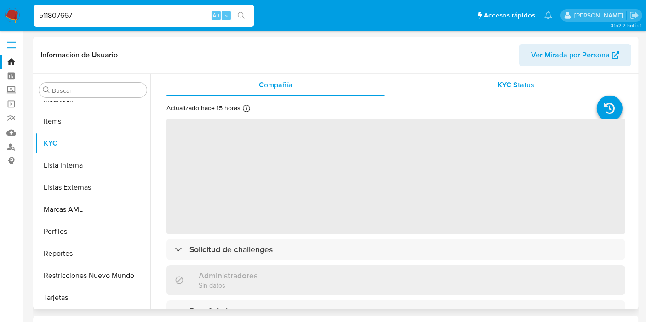
click at [479, 74] on div "KYC Status" at bounding box center [516, 85] width 218 height 22
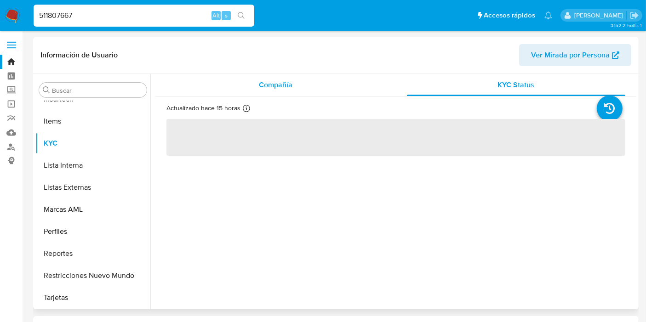
select select "10"
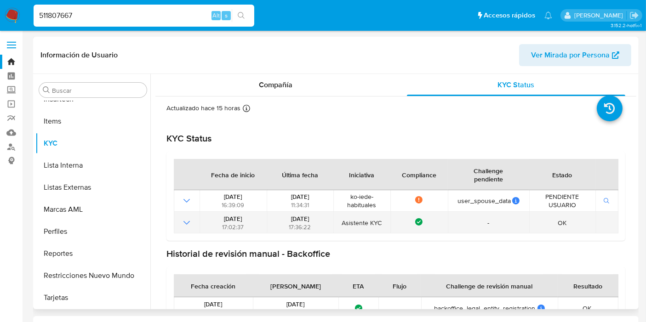
scroll to position [24, 0]
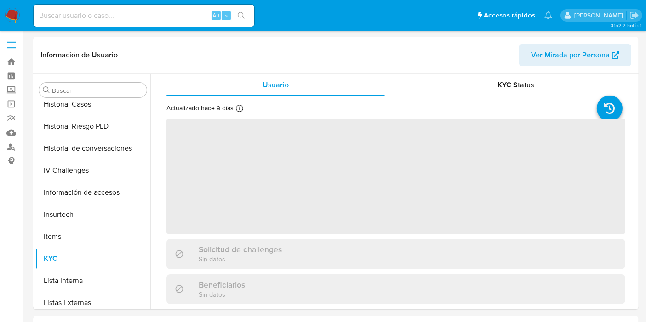
scroll to position [388, 0]
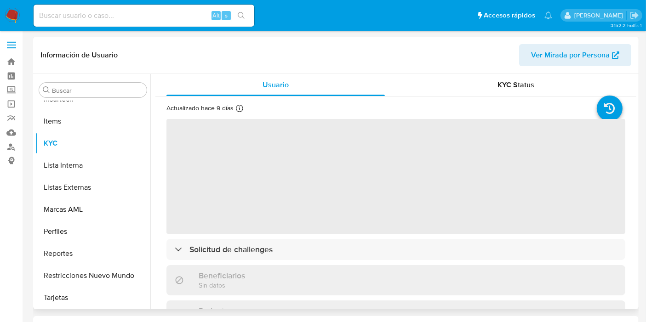
click at [280, 270] on div "Beneficiarios Sin datos" at bounding box center [395, 280] width 459 height 30
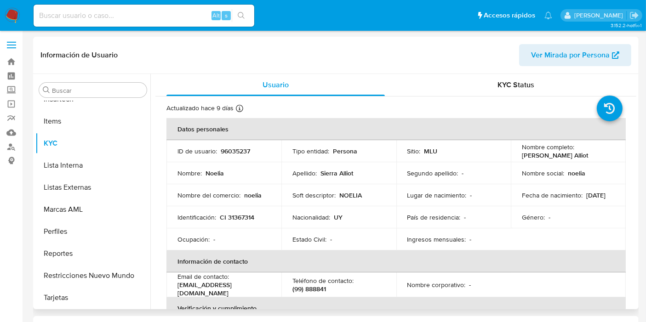
select select "10"
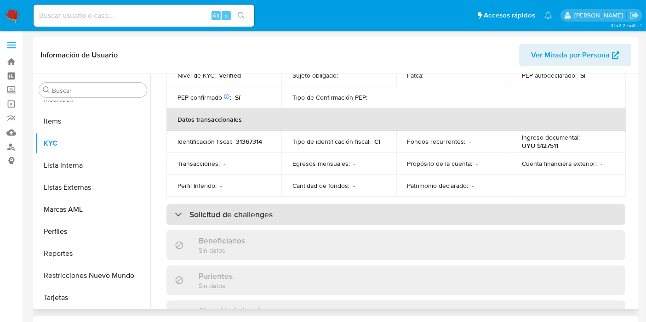
drag, startPoint x: 280, startPoint y: 229, endPoint x: 279, endPoint y: 222, distance: 6.9
click at [280, 230] on div "Beneficiarios Sin datos" at bounding box center [395, 245] width 459 height 30
click at [280, 215] on div "Solicitud de challenges" at bounding box center [395, 214] width 459 height 21
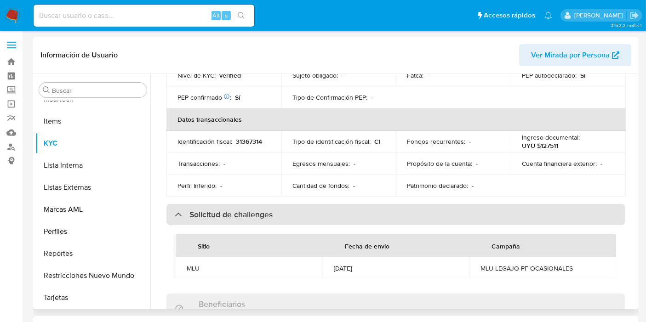
click at [280, 215] on div "Solicitud de challenges" at bounding box center [395, 214] width 459 height 21
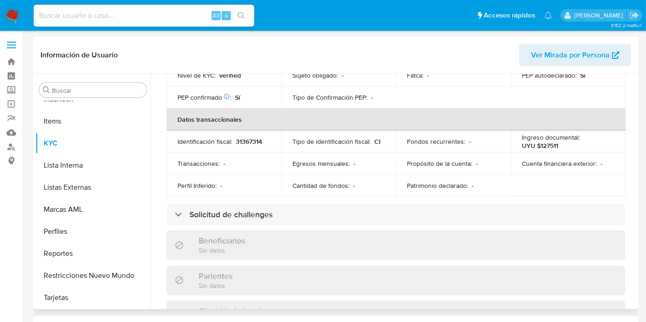
scroll to position [0, 0]
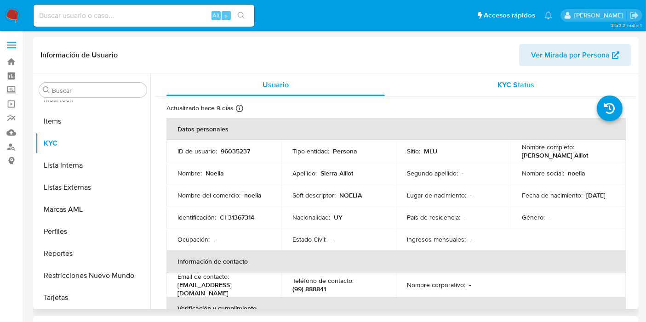
click at [501, 80] on span "KYC Status" at bounding box center [516, 85] width 37 height 11
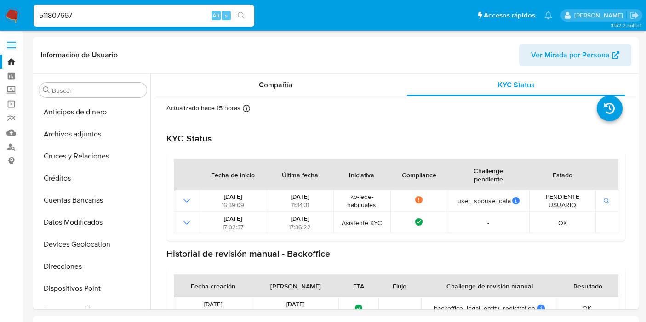
select select "10"
click at [297, 99] on div "Actualizado hace 15 horas Creado: [DATE] 08:36:35 Actualizado: [DATE] 21:05:47" at bounding box center [395, 226] width 481 height 259
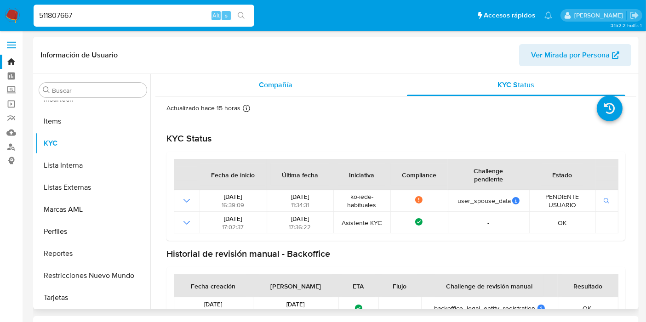
click at [298, 90] on div "Compañía" at bounding box center [275, 85] width 218 height 22
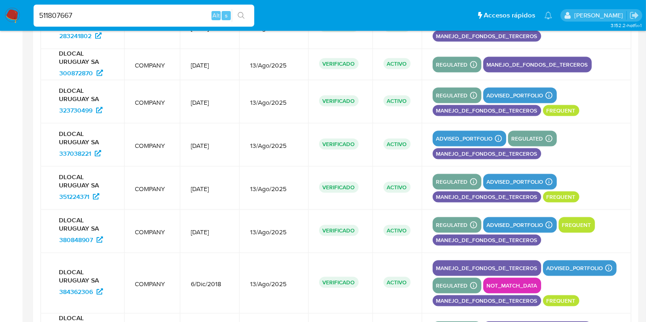
scroll to position [1293, 0]
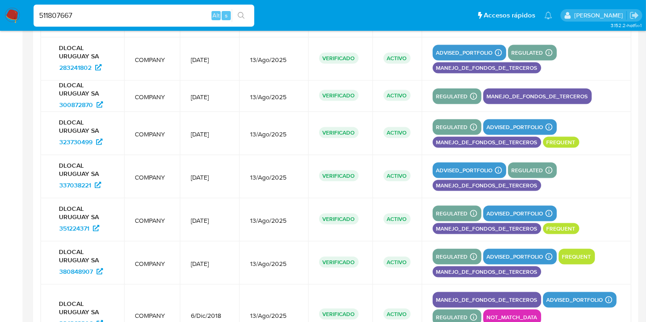
click at [68, 13] on input "511807667" at bounding box center [144, 16] width 221 height 12
paste input "602743391"
type input "602743391"
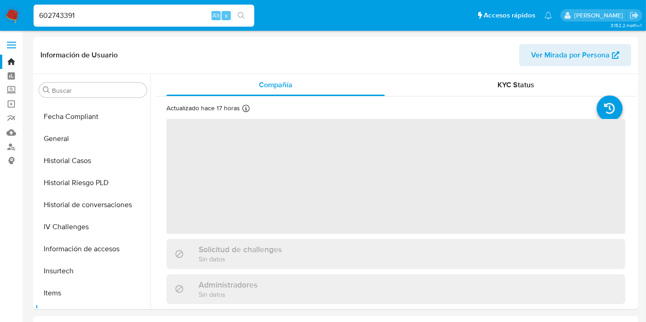
scroll to position [334, 0]
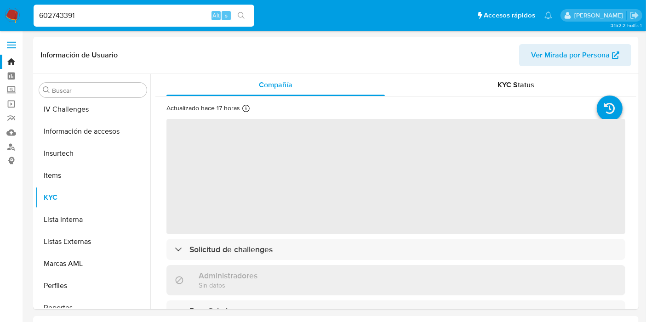
select select "10"
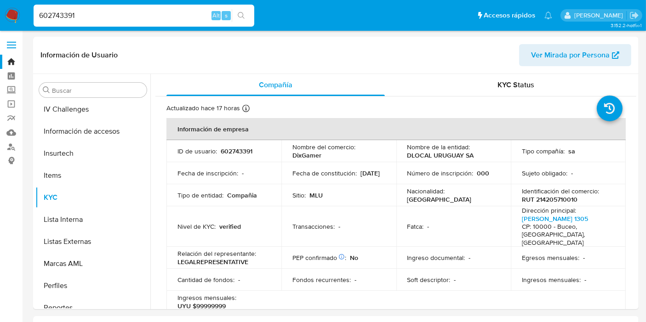
scroll to position [388, 0]
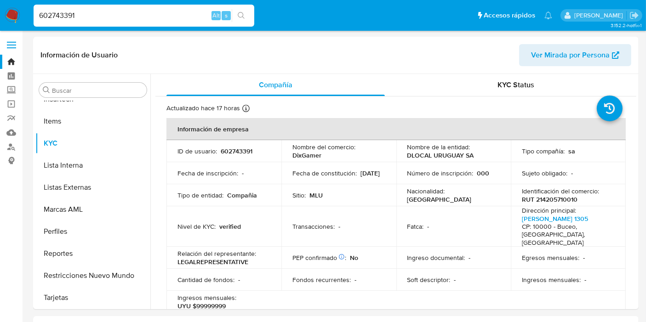
click at [86, 14] on input "602743391" at bounding box center [144, 16] width 221 height 12
paste input "1478765400"
type input "1478765400"
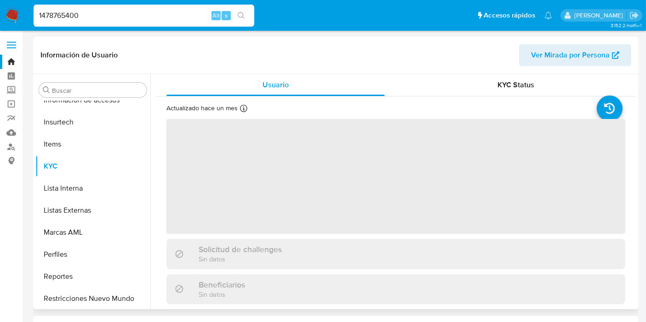
scroll to position [388, 0]
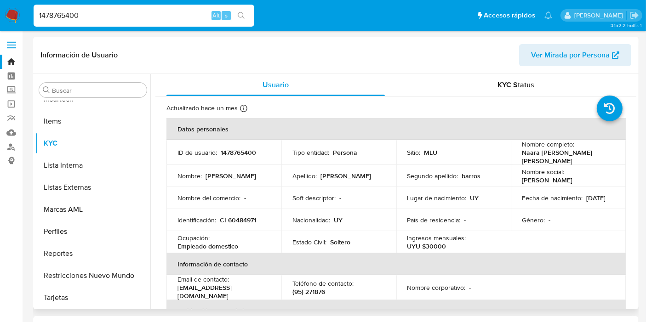
select select "10"
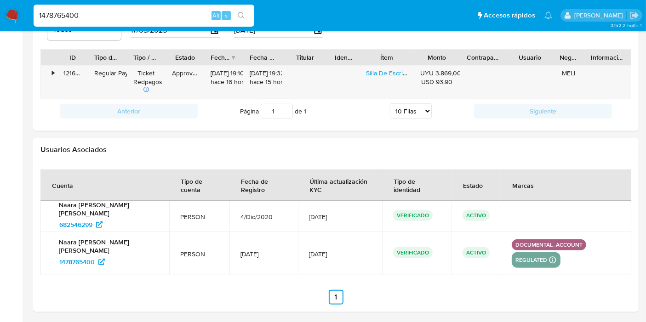
scroll to position [0, 0]
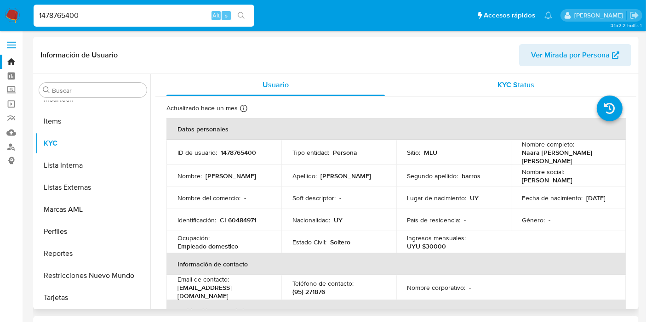
click at [507, 85] on span "KYC Status" at bounding box center [516, 85] width 37 height 11
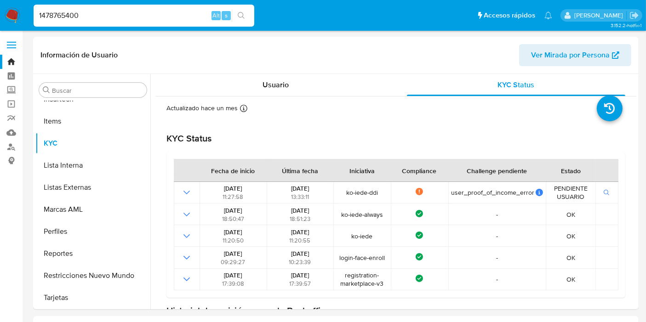
click at [64, 17] on input "1478765400" at bounding box center [144, 16] width 221 height 12
paste input "07219107"
type input "1072191070"
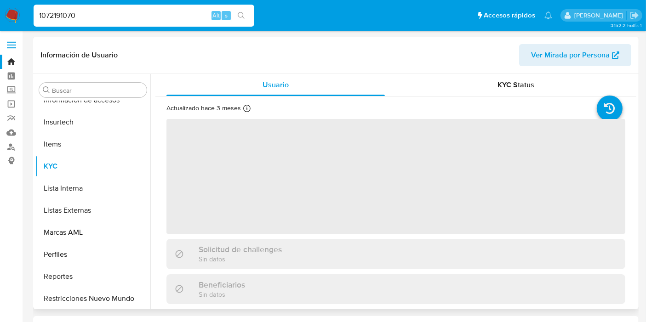
scroll to position [388, 0]
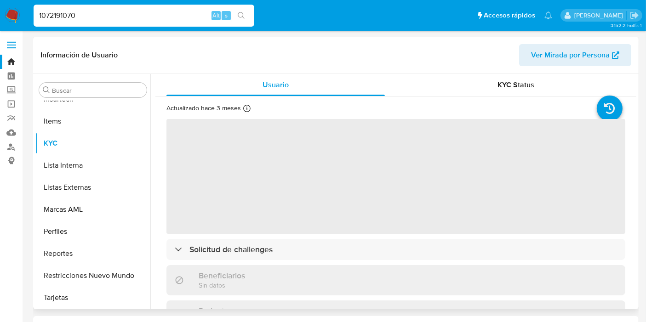
click at [455, 104] on div "Actualizado hace 3 meses Creado: [DATE] 14:26:03 Actualizado: [DATE] 18:38:19" at bounding box center [384, 110] width 436 height 12
click at [481, 90] on div "KYC Status" at bounding box center [516, 85] width 218 height 22
select select "10"
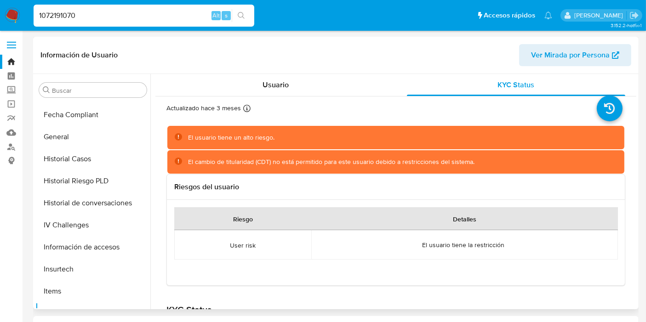
scroll to position [184, 0]
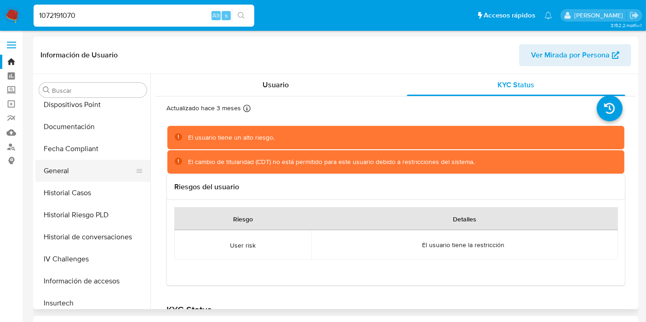
click at [92, 166] on button "General" at bounding box center [89, 171] width 108 height 22
